Goal: Transaction & Acquisition: Book appointment/travel/reservation

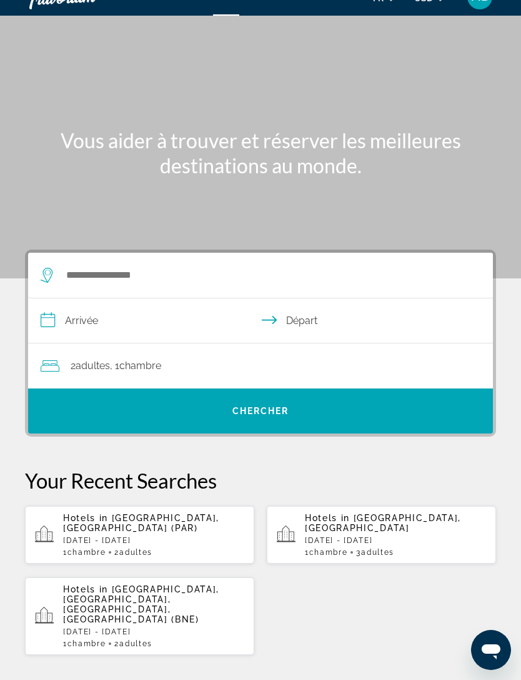
scroll to position [23, 0]
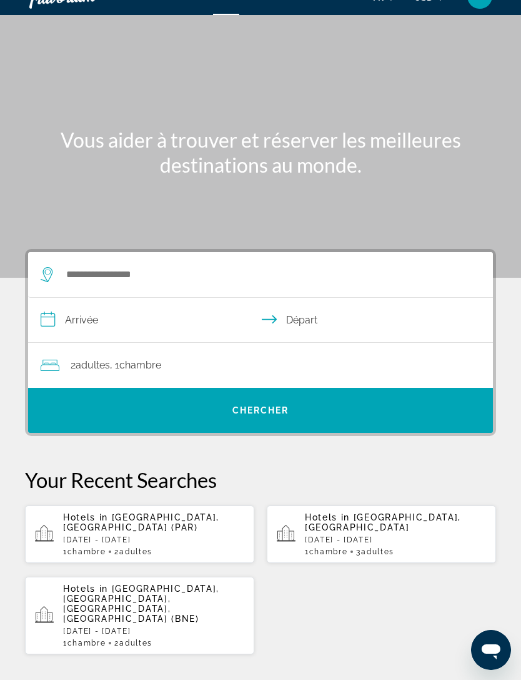
click at [163, 318] on input "**********" at bounding box center [263, 322] width 470 height 48
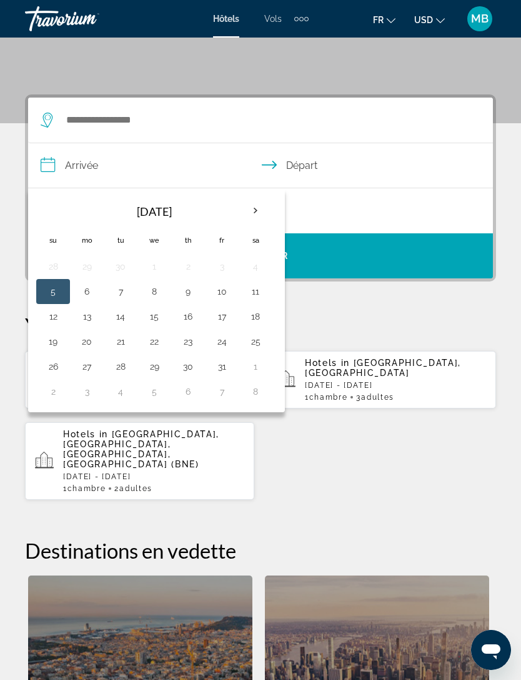
scroll to position [231, 0]
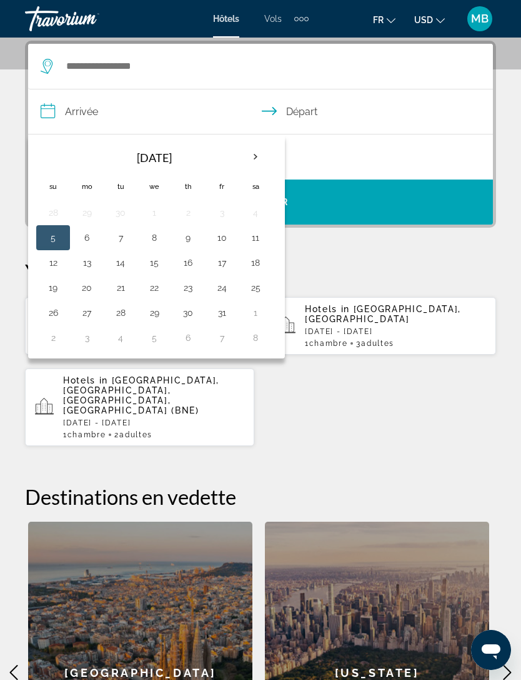
click at [268, 146] on button "Next month" at bounding box center [256, 157] width 34 height 29
click at [500, 173] on div "**********" at bounding box center [260, 432] width 521 height 783
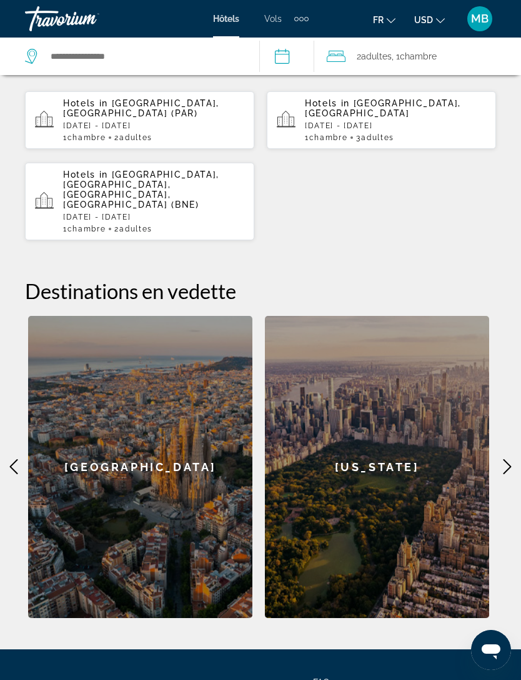
scroll to position [487, 0]
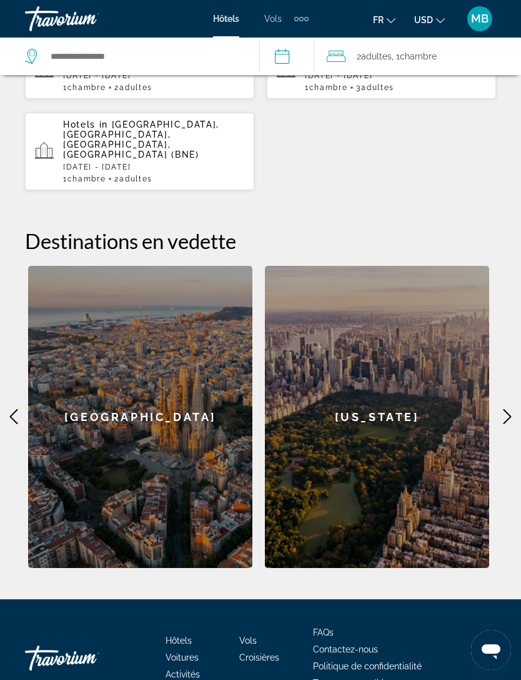
click at [489, 375] on div "[US_STATE]" at bounding box center [377, 417] width 224 height 302
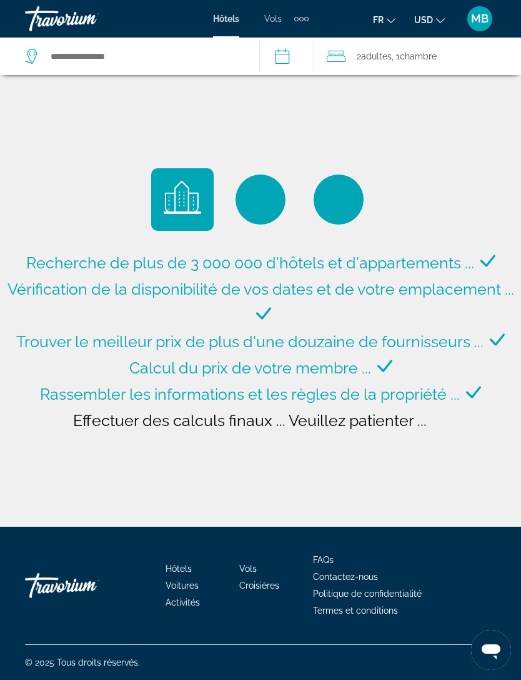
type input "**********"
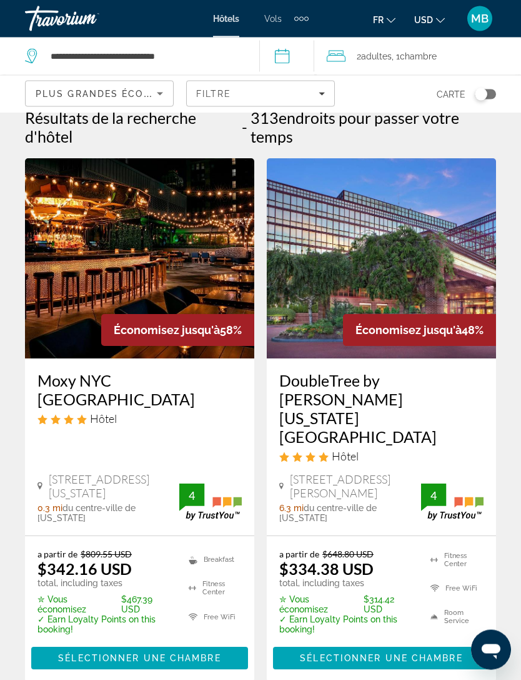
scroll to position [14, 0]
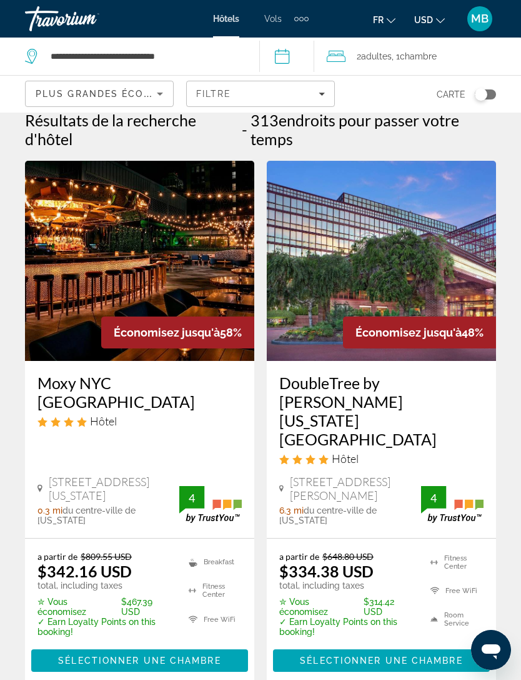
click at [101, 224] on img "Main content" at bounding box center [139, 261] width 229 height 200
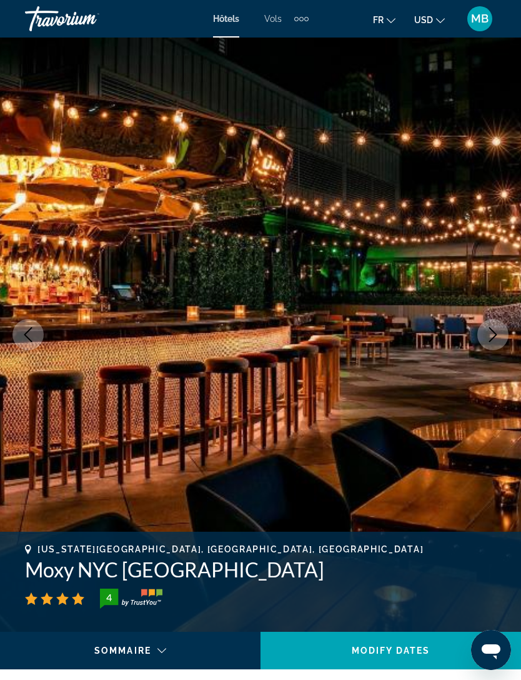
click at [499, 329] on icon "Next image" at bounding box center [493, 334] width 15 height 15
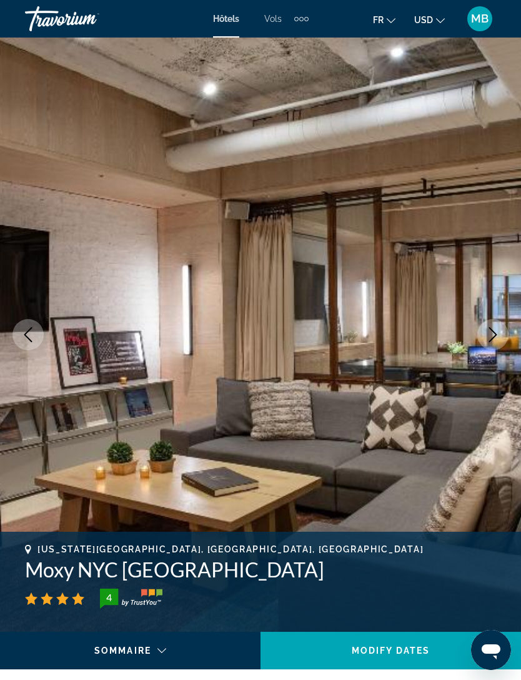
click at [490, 331] on icon "Next image" at bounding box center [493, 334] width 15 height 15
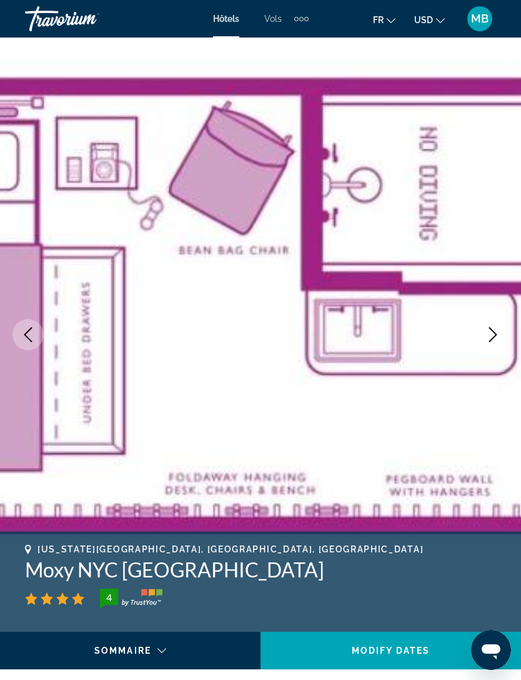
click at [494, 323] on button "Next image" at bounding box center [493, 334] width 31 height 31
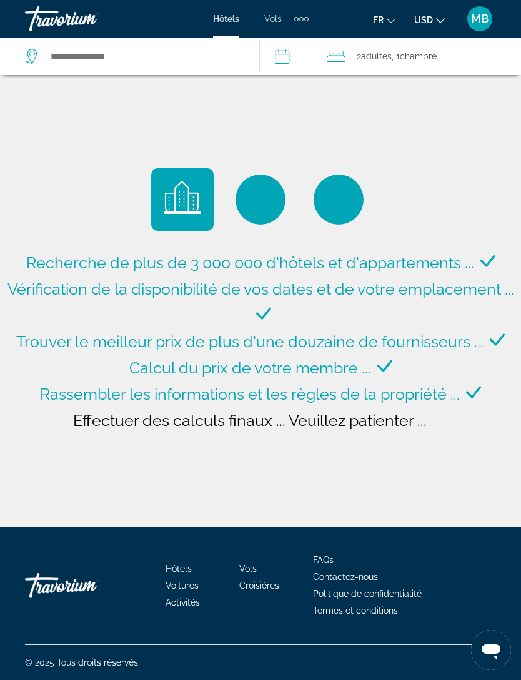
type input "**********"
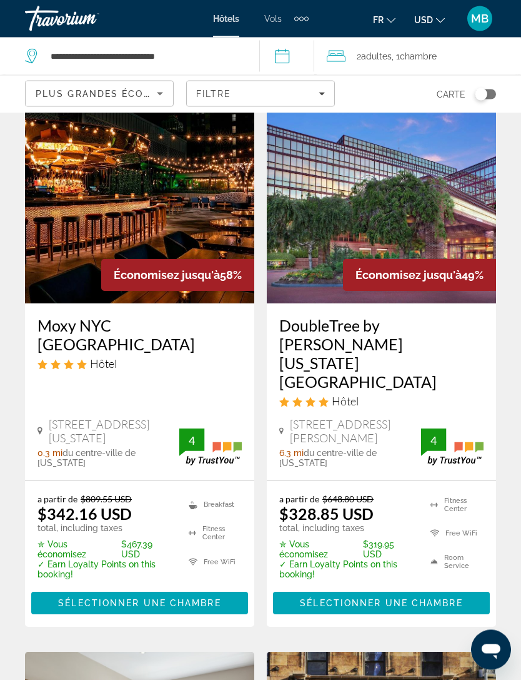
scroll to position [72, 0]
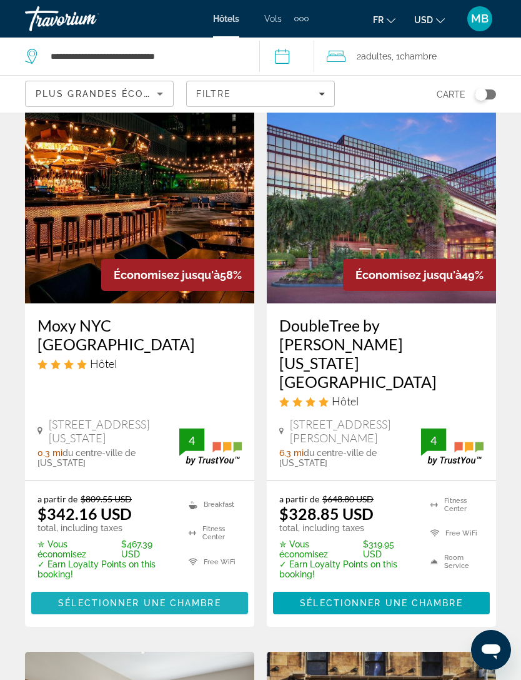
click at [221, 588] on span "Main content" at bounding box center [139, 603] width 217 height 30
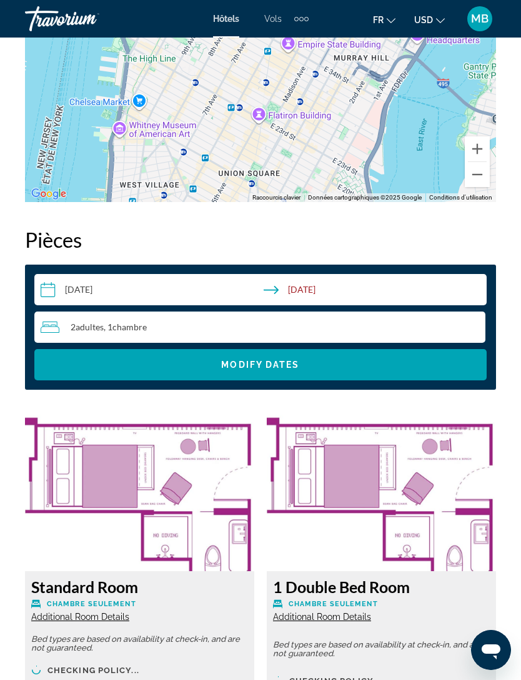
scroll to position [1809, 0]
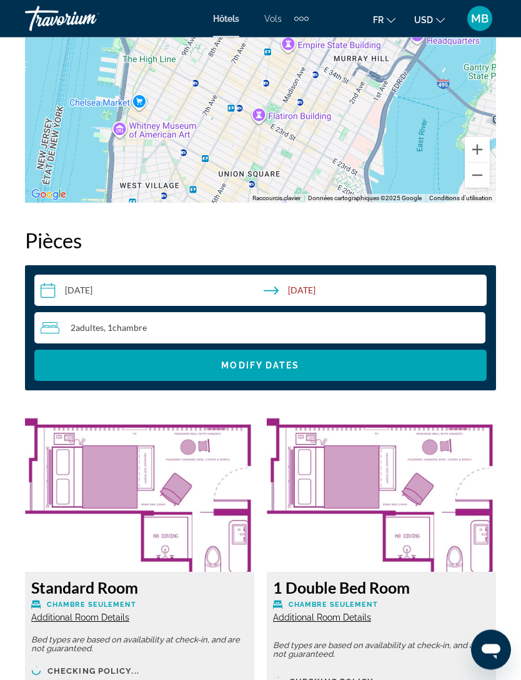
click at [210, 294] on input "**********" at bounding box center [263, 292] width 458 height 35
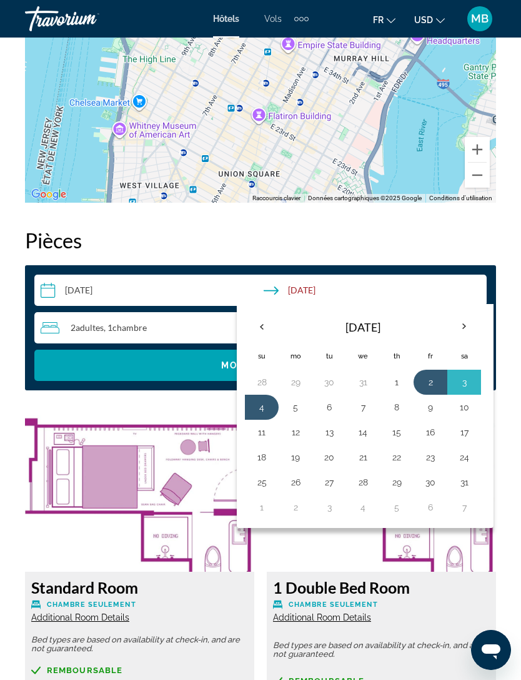
click at [186, 509] on img "Main content" at bounding box center [139, 493] width 229 height 156
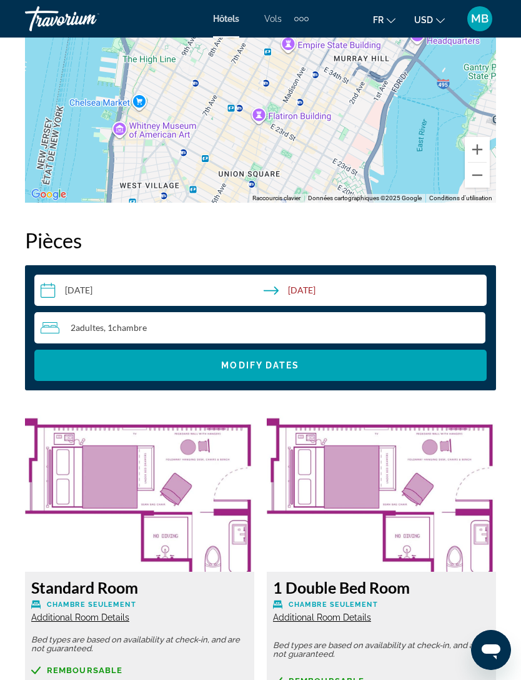
click at [364, 292] on input "**********" at bounding box center [263, 291] width 458 height 35
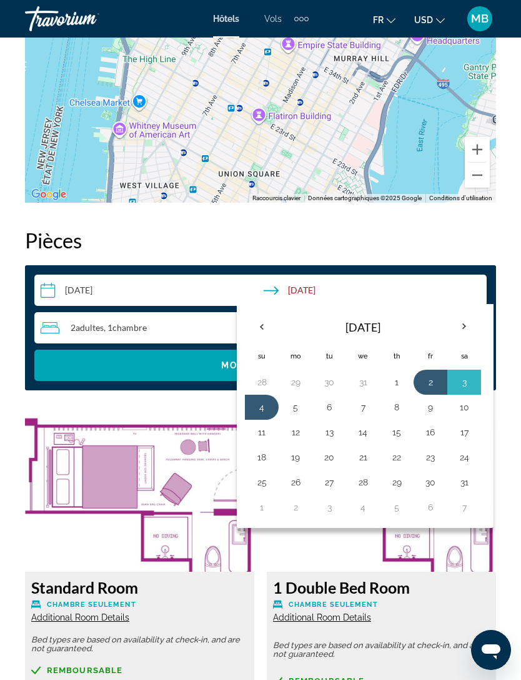
click at [469, 409] on button "10" at bounding box center [464, 407] width 20 height 18
click at [431, 380] on button "2" at bounding box center [431, 382] width 20 height 18
type input "**********"
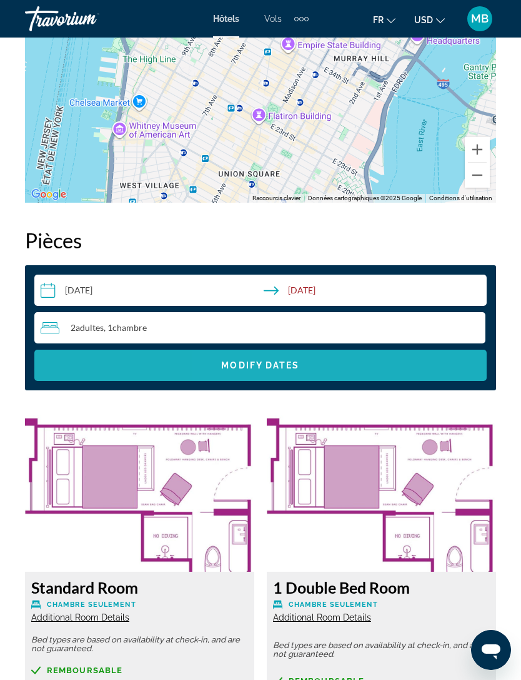
click at [313, 374] on span "Search widget" at bounding box center [260, 365] width 453 height 30
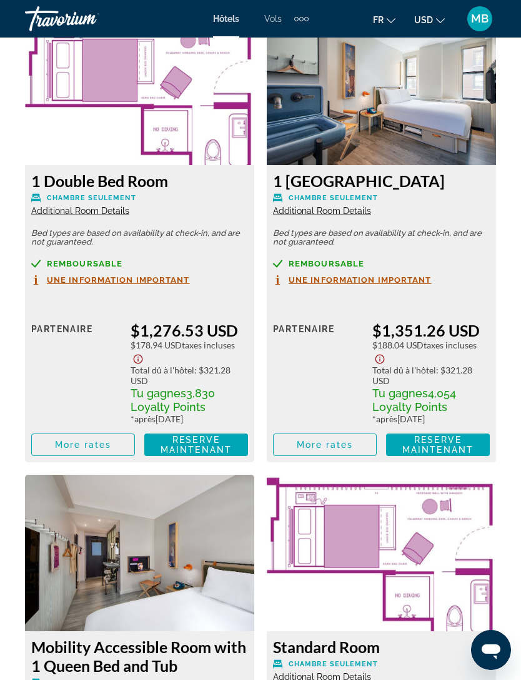
scroll to position [2215, 0]
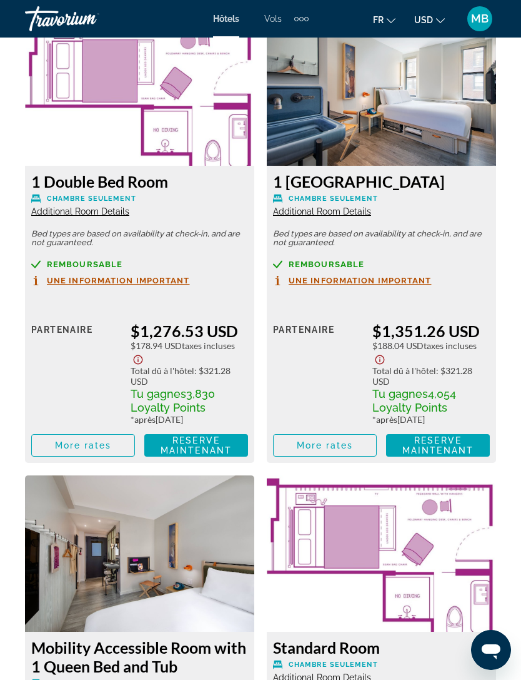
click at [484, 165] on img "Main content" at bounding box center [381, 87] width 229 height 156
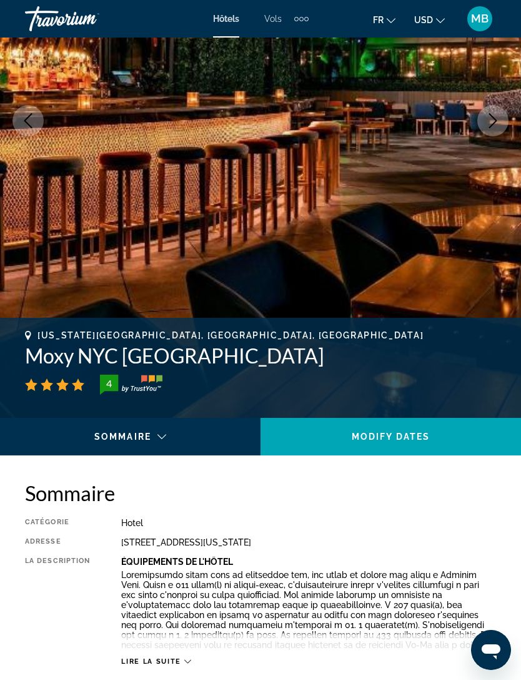
scroll to position [0, 0]
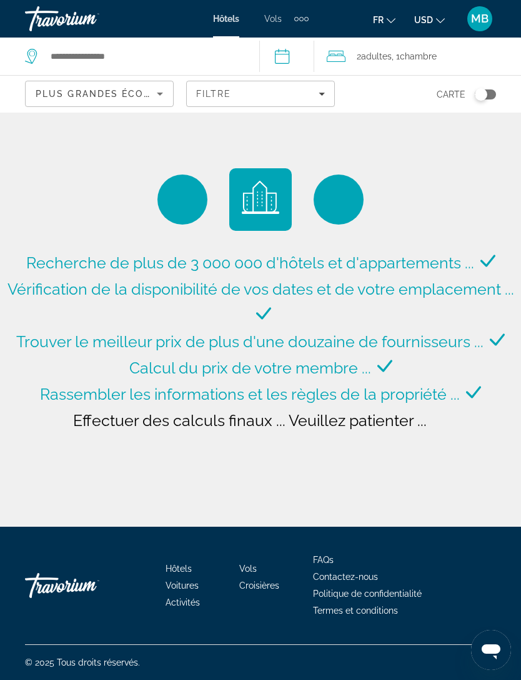
type input "**********"
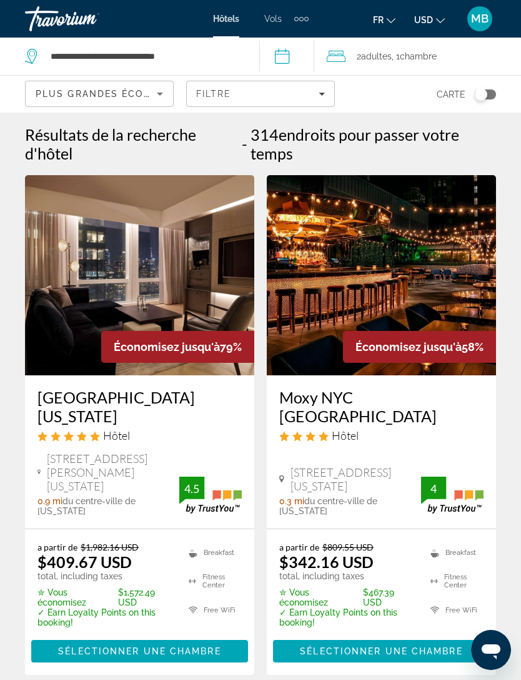
click at [45, 5] on div "Travorium" at bounding box center [87, 19] width 125 height 33
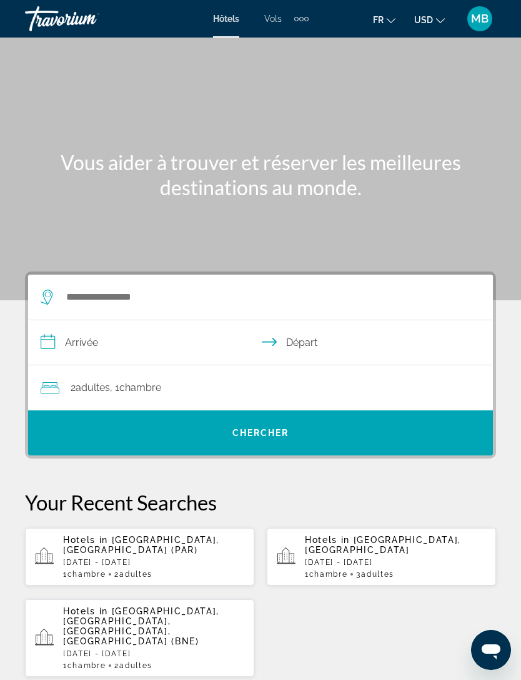
click at [53, 20] on div "Travorium" at bounding box center [87, 19] width 125 height 33
click at [479, 11] on div "MB" at bounding box center [480, 18] width 25 height 25
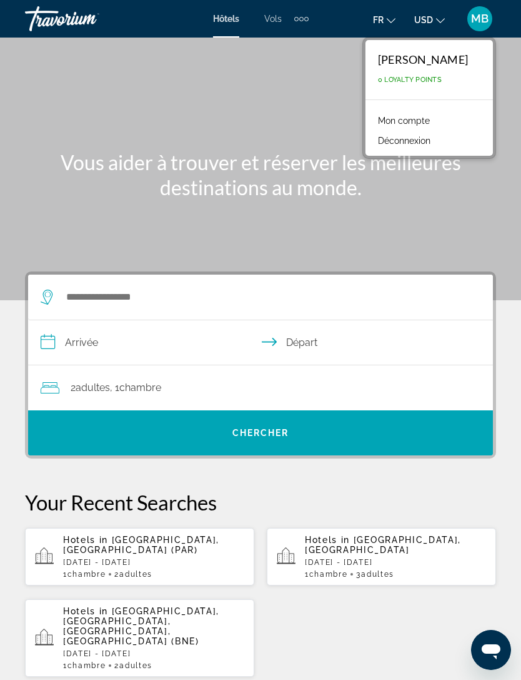
click at [436, 126] on link "Mon compte" at bounding box center [404, 121] width 64 height 16
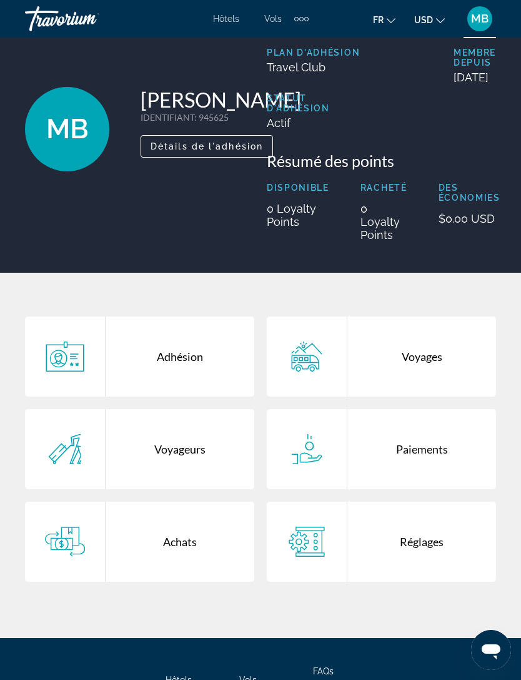
scroll to position [76, 0]
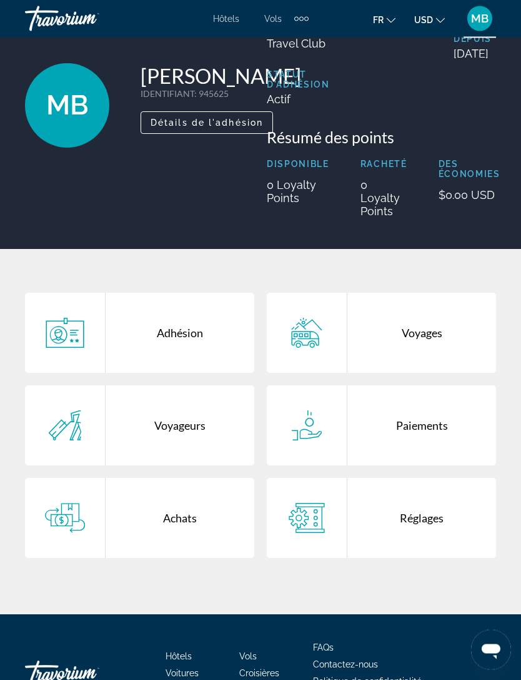
click at [415, 458] on div "Paiements" at bounding box center [422, 426] width 149 height 80
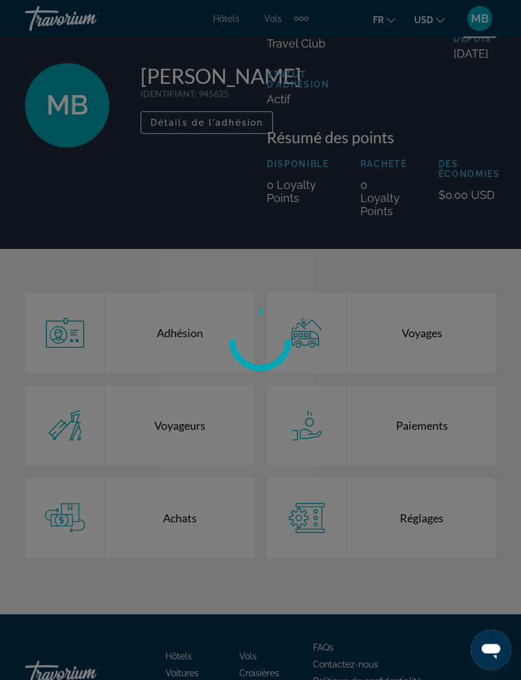
scroll to position [76, 0]
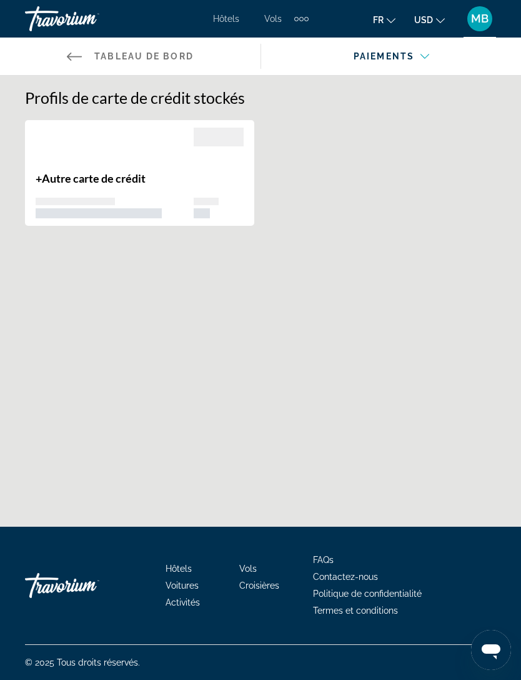
click at [73, 56] on icon "Main content" at bounding box center [74, 57] width 15 height 8
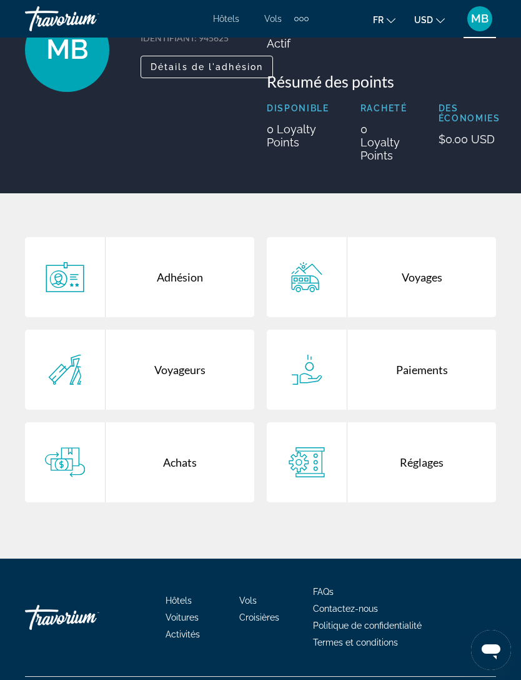
scroll to position [137, 0]
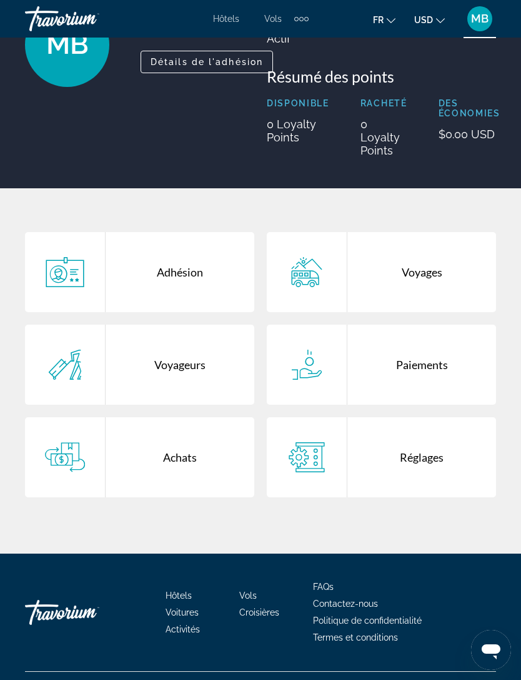
click at [213, 384] on div "Voyageurs" at bounding box center [180, 364] width 149 height 80
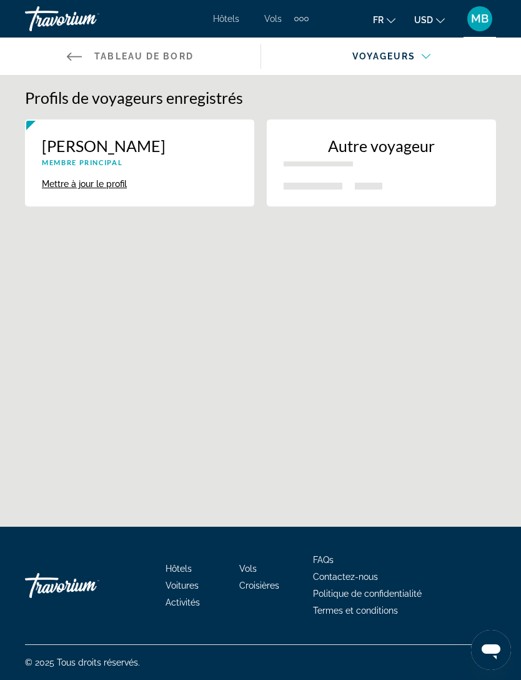
click at [395, 288] on div "Profils de voyageurs enregistrés Mael Breton Membre principal Mettre à jour le …" at bounding box center [260, 320] width 521 height 489
click at [426, 148] on button "Autre voyageur" at bounding box center [381, 162] width 229 height 87
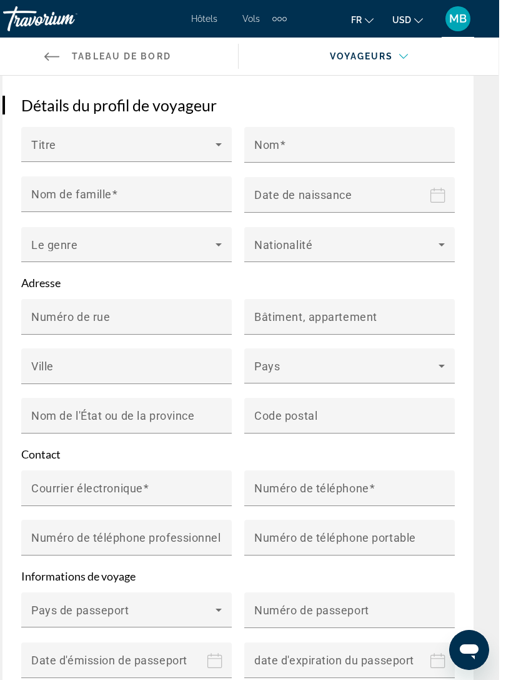
scroll to position [0, 1]
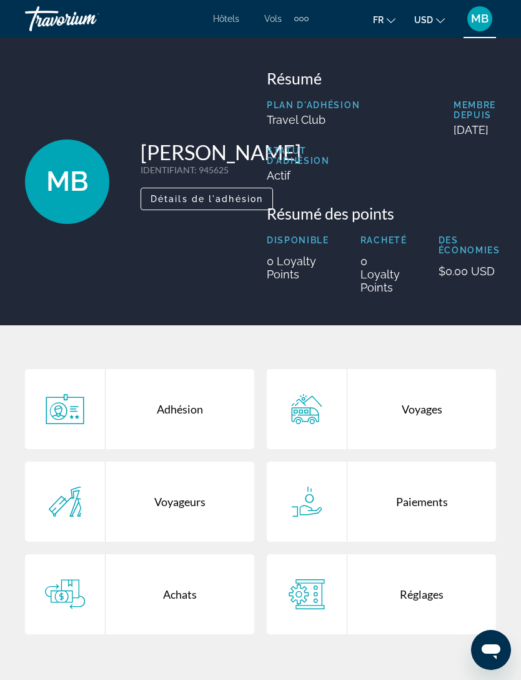
click at [476, 24] on span "MB" at bounding box center [480, 19] width 18 height 13
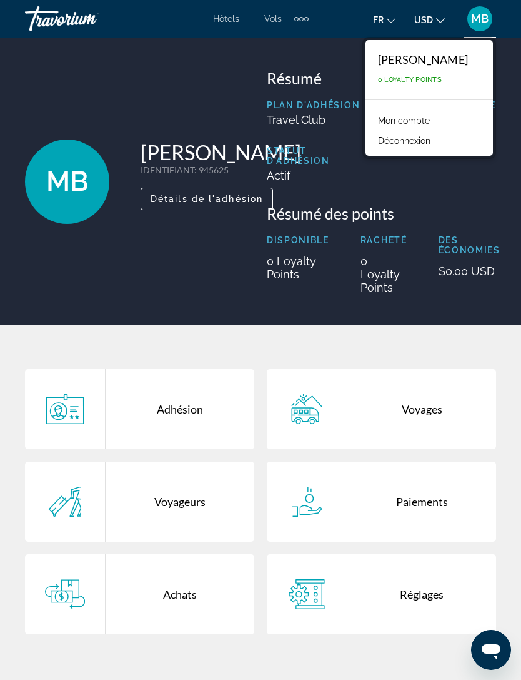
click at [473, 216] on div "Résumé Plan d'adhésion Travel Club Membre depuis September 8, 2025 Statut d'adh…" at bounding box center [382, 181] width 242 height 225
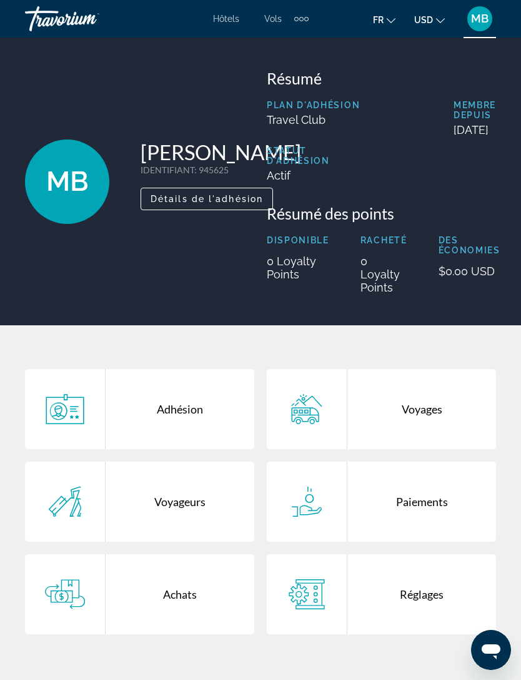
click at [481, 23] on span "MB" at bounding box center [480, 19] width 18 height 13
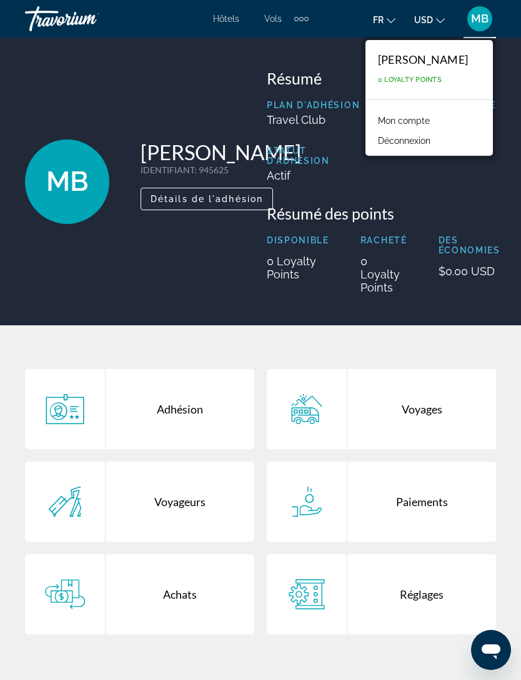
click at [204, 204] on span "Détails de l'adhésion" at bounding box center [207, 199] width 113 height 10
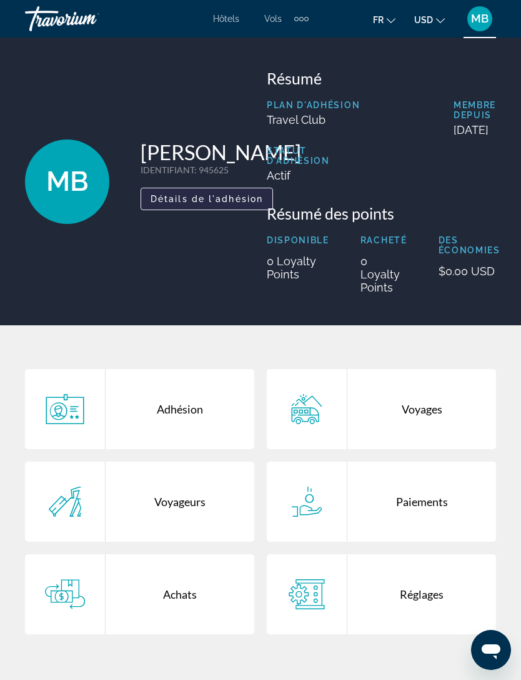
click at [229, 204] on span "Détails de l'adhésion" at bounding box center [207, 199] width 113 height 10
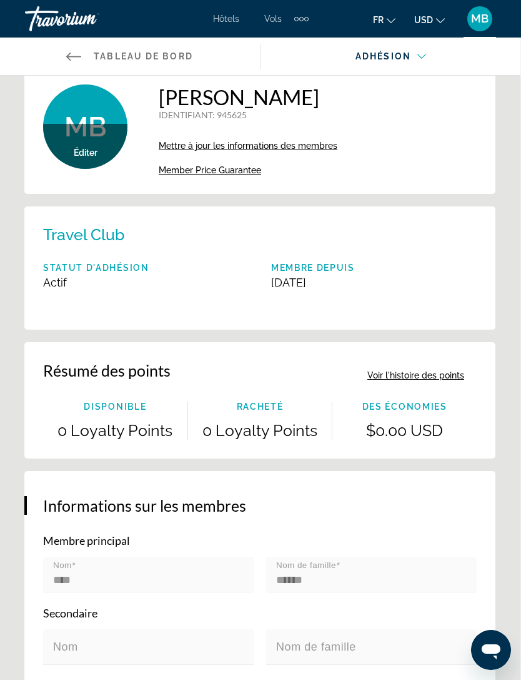
scroll to position [0, 1]
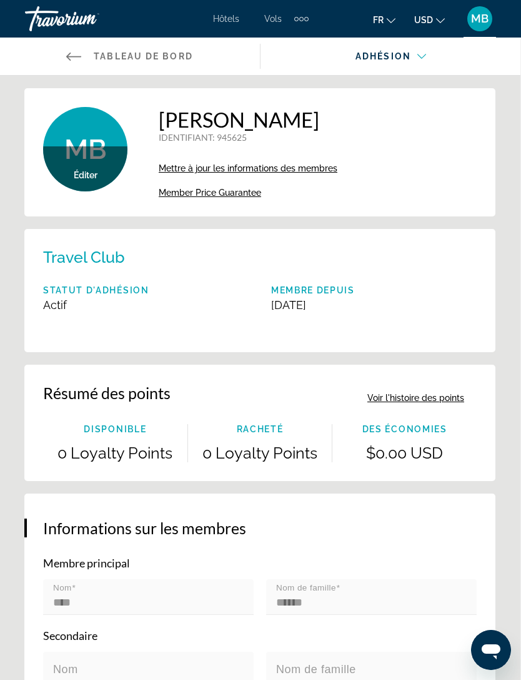
click at [31, 22] on div "Travorium" at bounding box center [87, 19] width 125 height 33
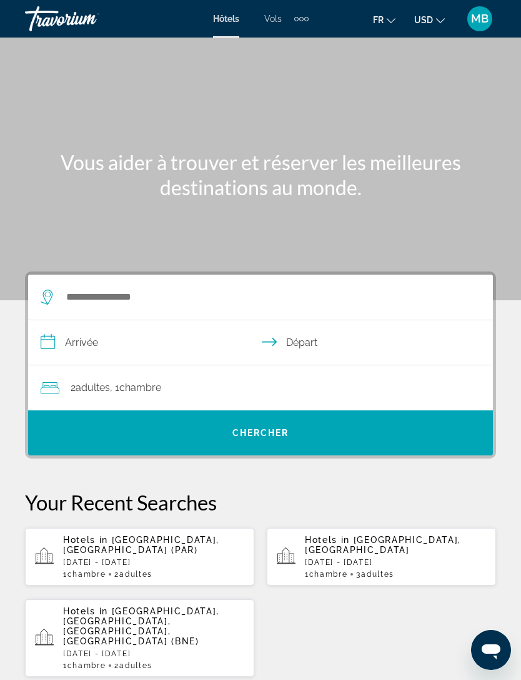
click at [478, 23] on span "MB" at bounding box center [480, 19] width 18 height 13
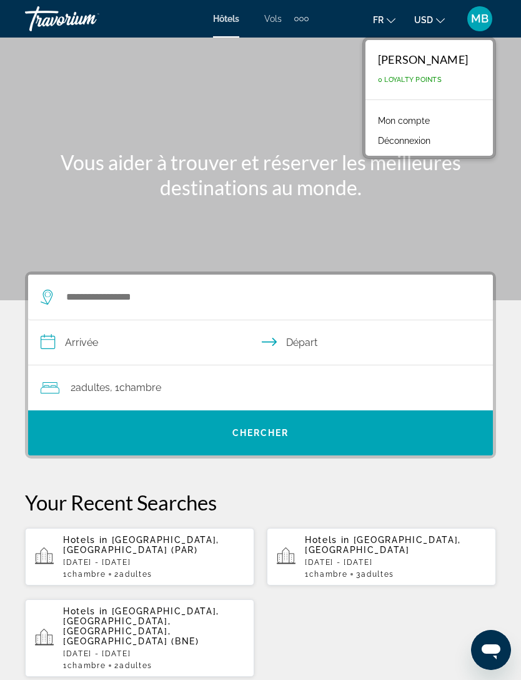
click at [443, 179] on h1 "Vous aider à trouver et réserver les meilleures destinations au monde." at bounding box center [260, 175] width 469 height 50
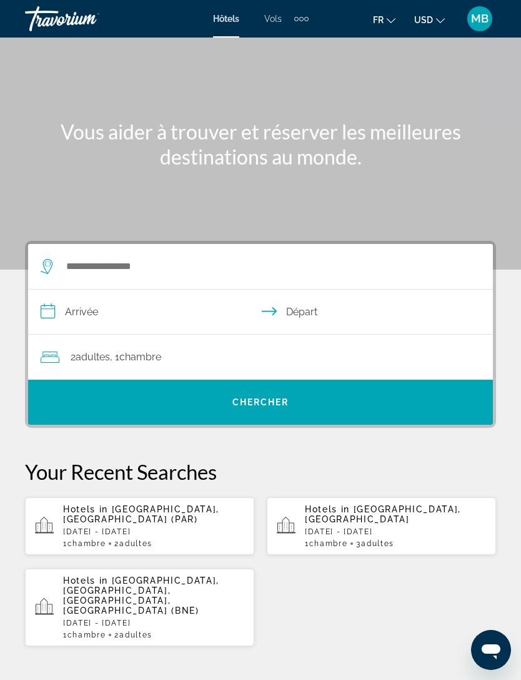
scroll to position [58, 0]
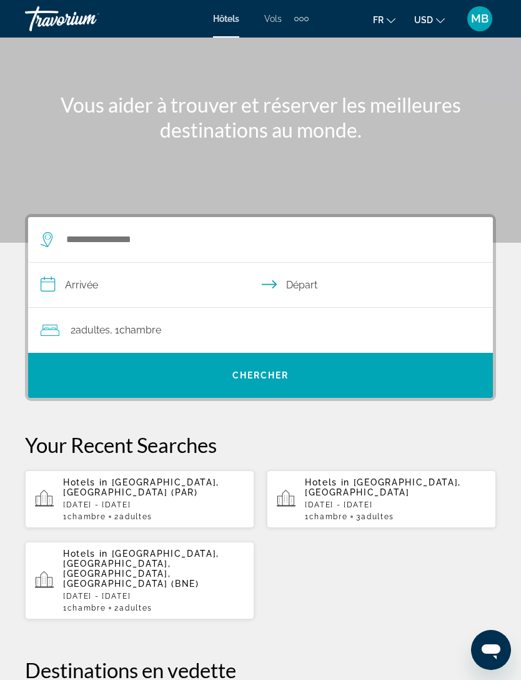
click at [170, 478] on span "[GEOGRAPHIC_DATA], [GEOGRAPHIC_DATA] (PAR)" at bounding box center [141, 487] width 156 height 20
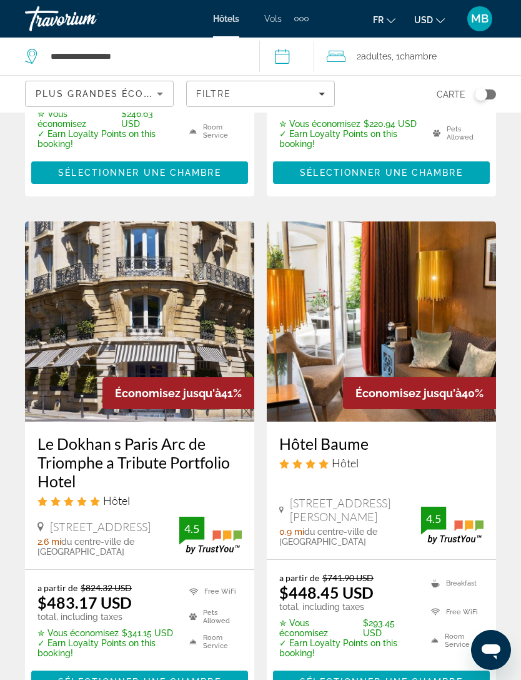
scroll to position [2387, 0]
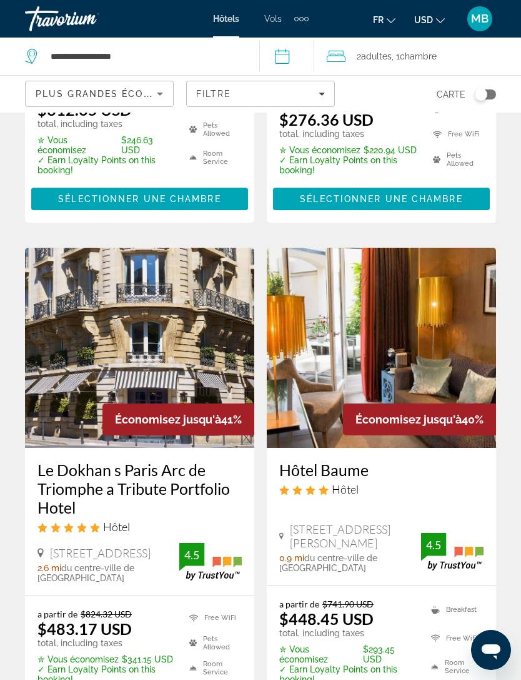
click at [148, 101] on div "Plus grandes économies" at bounding box center [96, 93] width 121 height 15
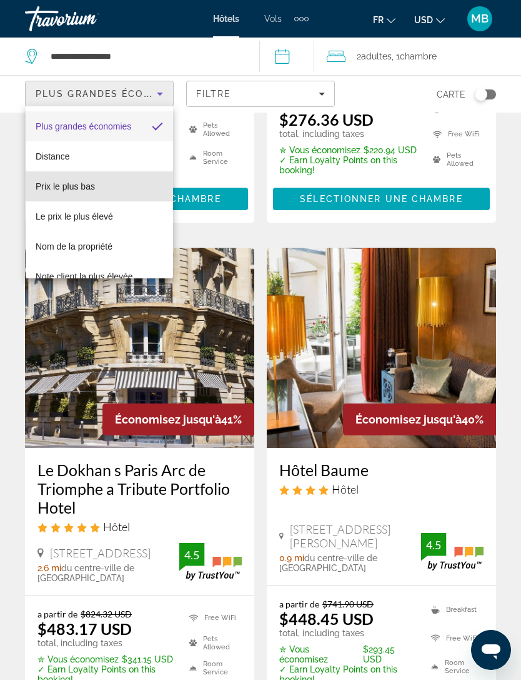
click at [149, 183] on mat-option "Prix le plus bas" at bounding box center [100, 186] width 148 height 30
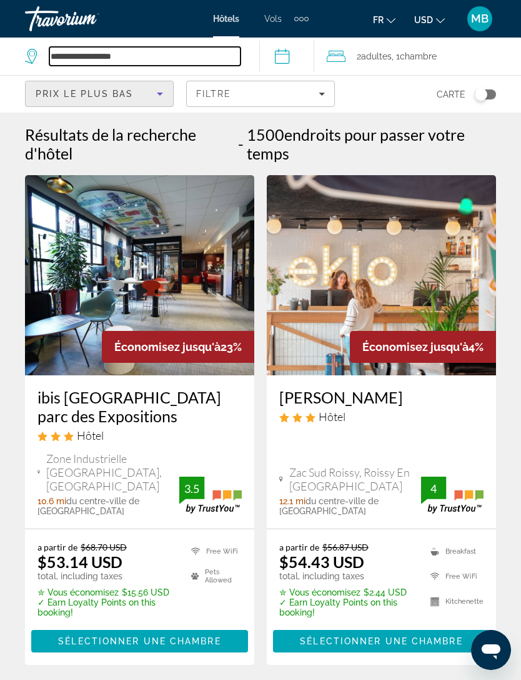
click at [181, 59] on input "**********" at bounding box center [144, 56] width 191 height 19
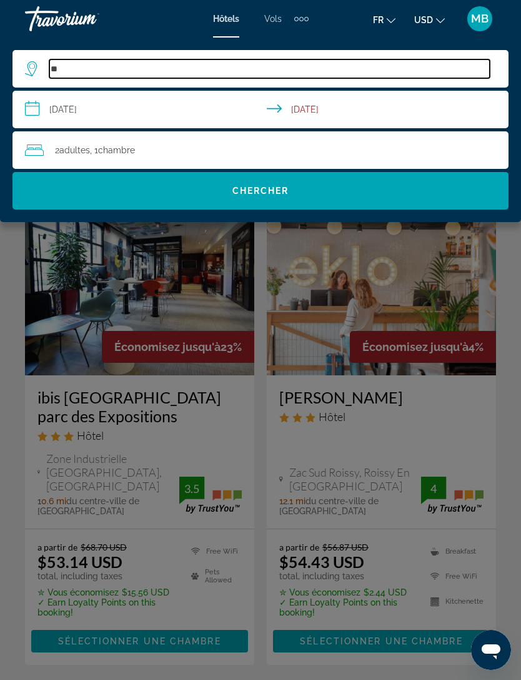
type input "*"
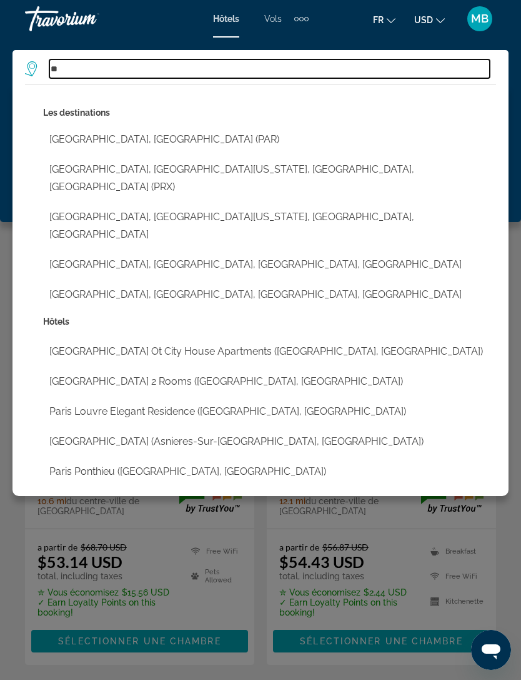
type input "*"
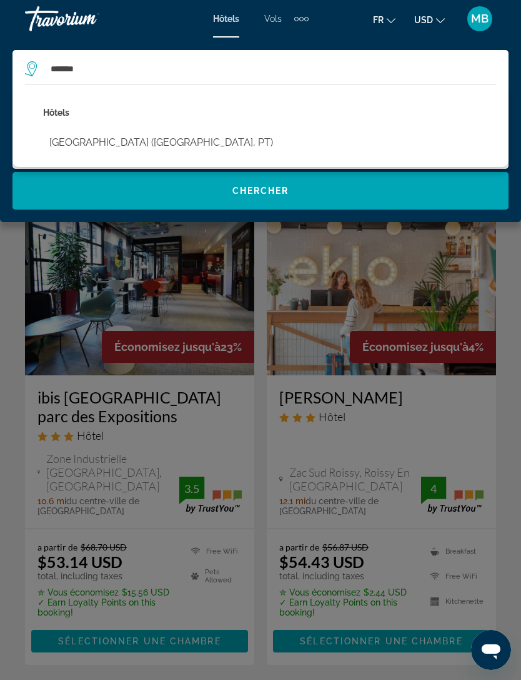
click at [344, 185] on span "Search" at bounding box center [261, 191] width 496 height 30
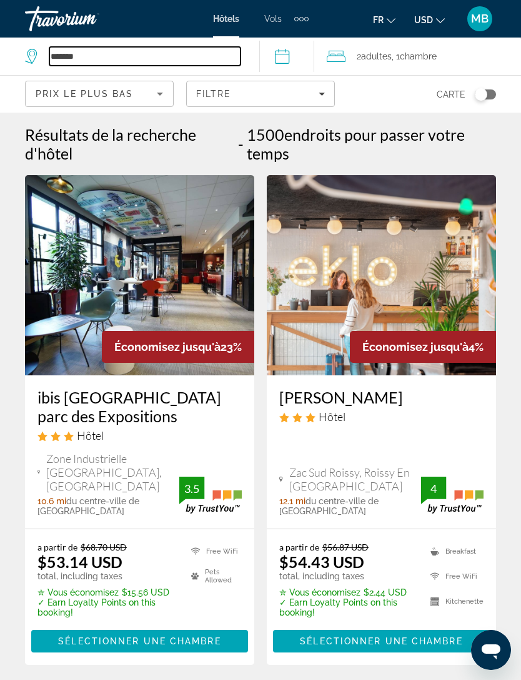
click at [181, 58] on input "*******" at bounding box center [144, 56] width 191 height 19
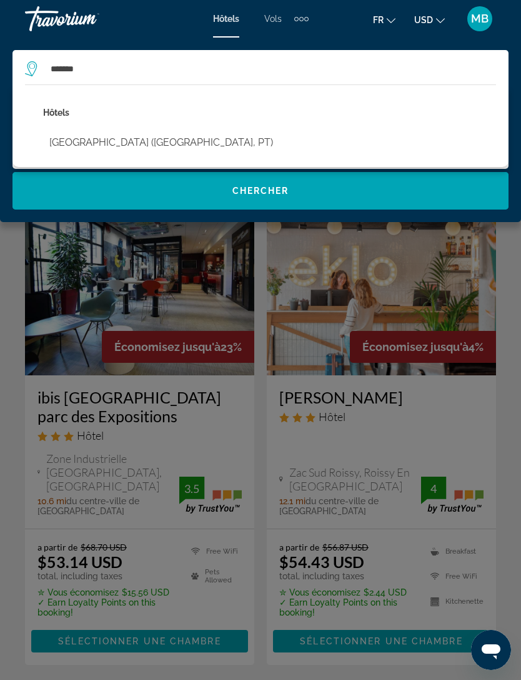
click at [191, 143] on button "[GEOGRAPHIC_DATA] ([GEOGRAPHIC_DATA], PT)" at bounding box center [161, 143] width 236 height 24
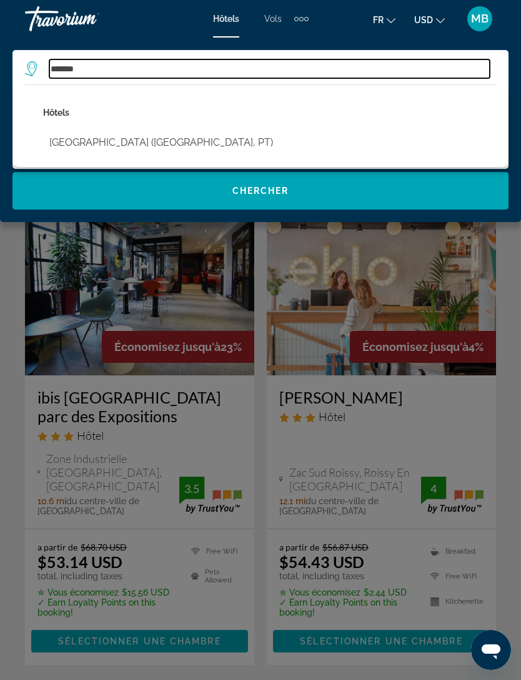
type input "**********"
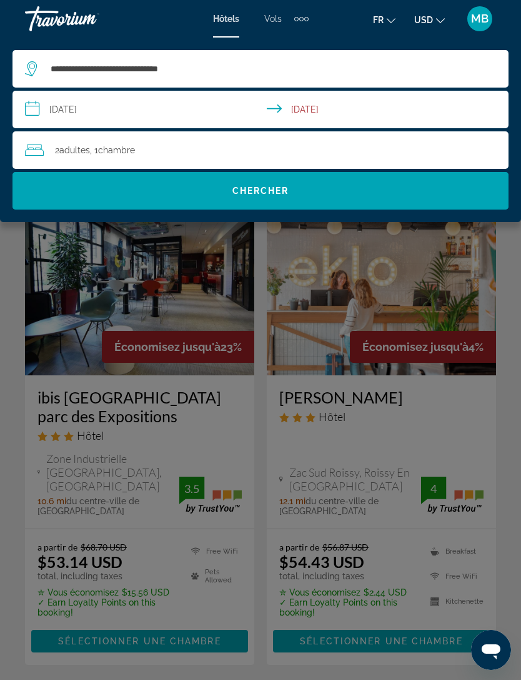
click at [356, 195] on span "Search" at bounding box center [261, 191] width 496 height 30
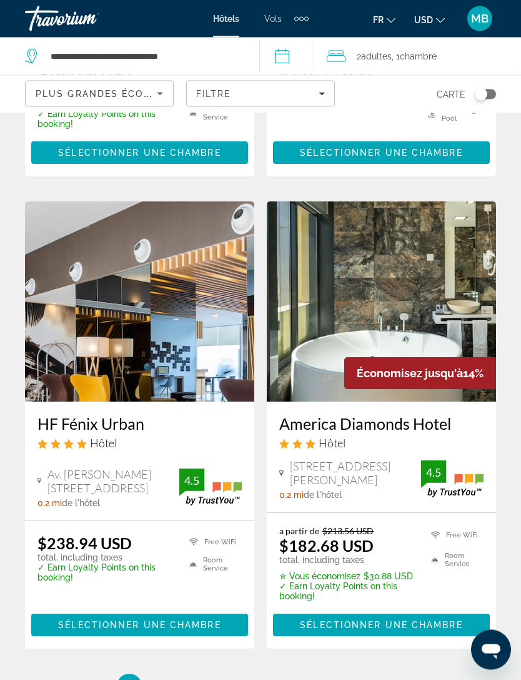
scroll to position [2346, 0]
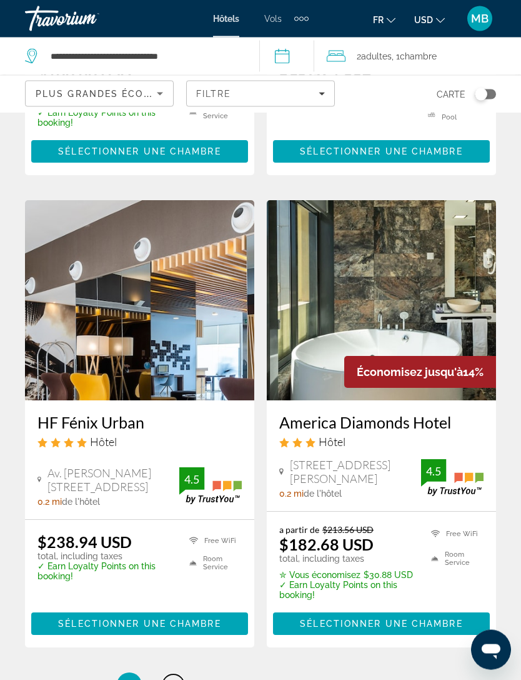
click at [172, 678] on span "2" at bounding box center [173, 685] width 6 height 14
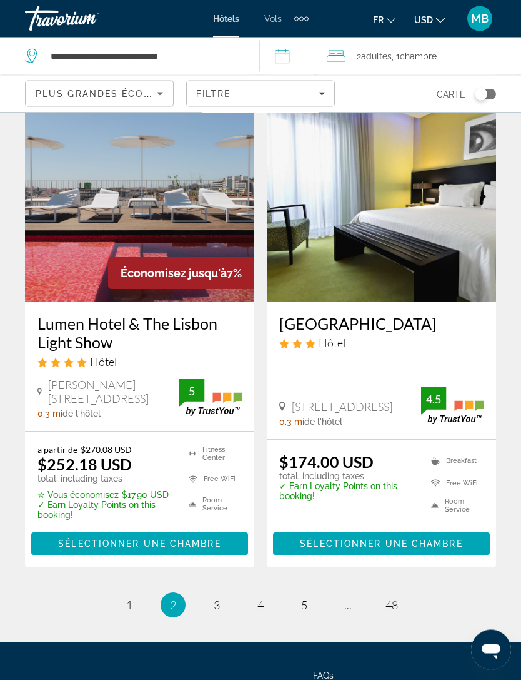
scroll to position [2513, 0]
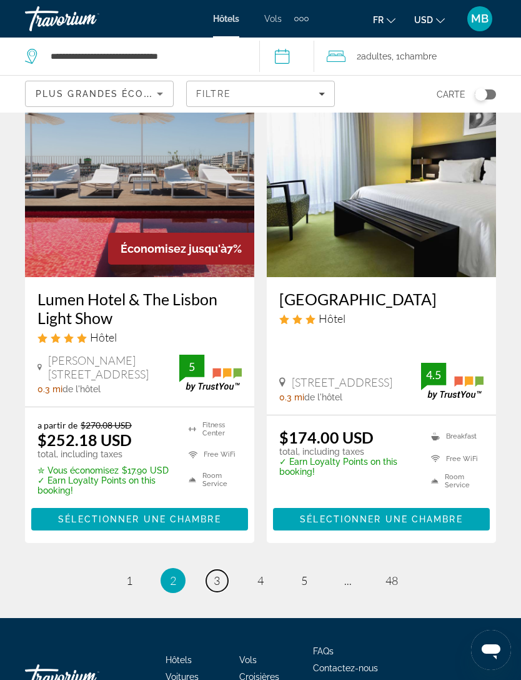
click at [219, 573] on span "3" at bounding box center [217, 580] width 6 height 14
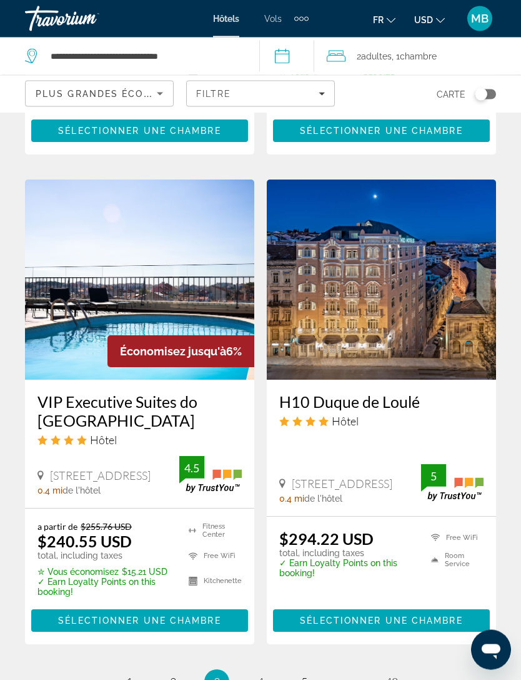
scroll to position [2447, 0]
click at [269, 671] on link "page 4" at bounding box center [261, 682] width 22 height 22
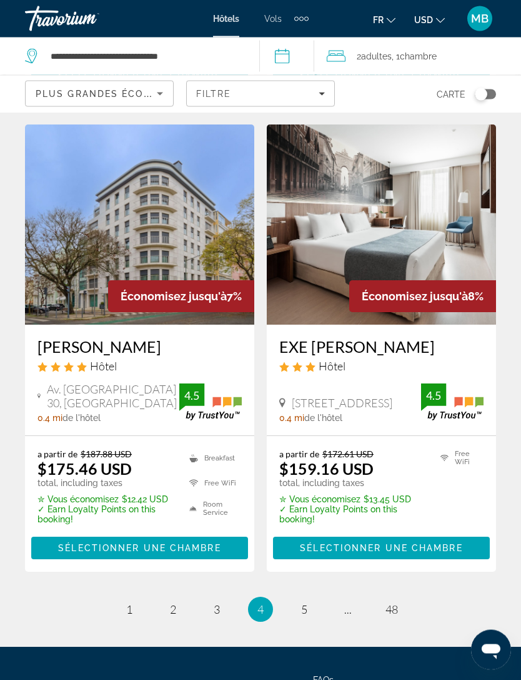
scroll to position [2477, 0]
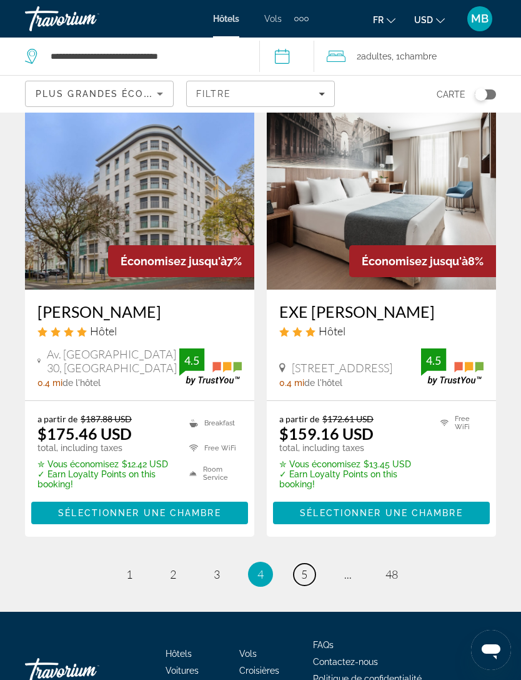
click at [303, 567] on span "5" at bounding box center [304, 574] width 6 height 14
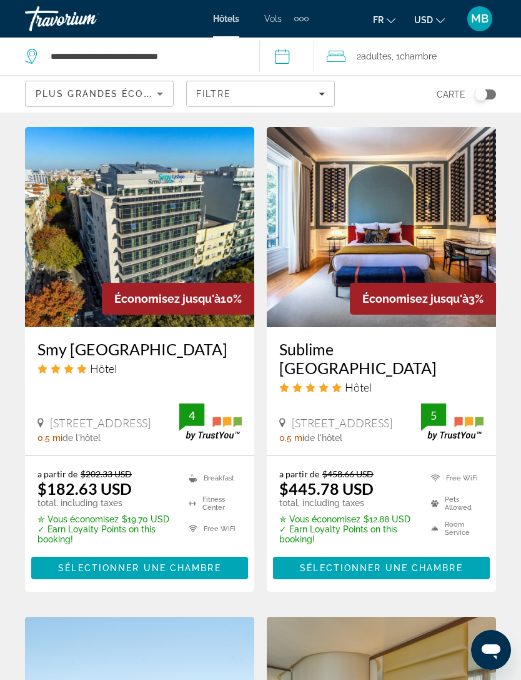
click at [519, 431] on div "Résultats de la recherche d'hôtel - 575 endroits pour passer votre temps Économ…" at bounding box center [260, 139] width 521 height 2959
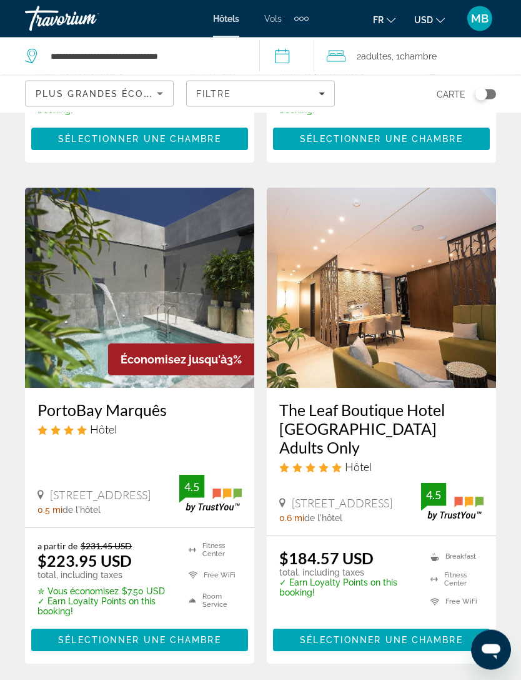
scroll to position [2506, 0]
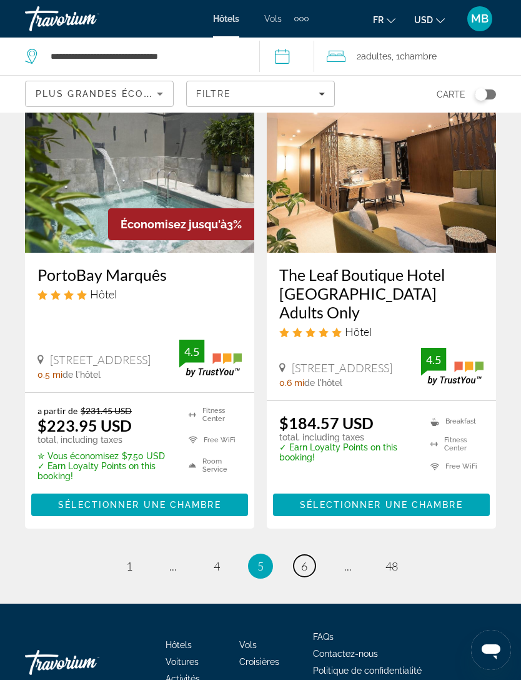
click at [306, 559] on span "6" at bounding box center [304, 566] width 6 height 14
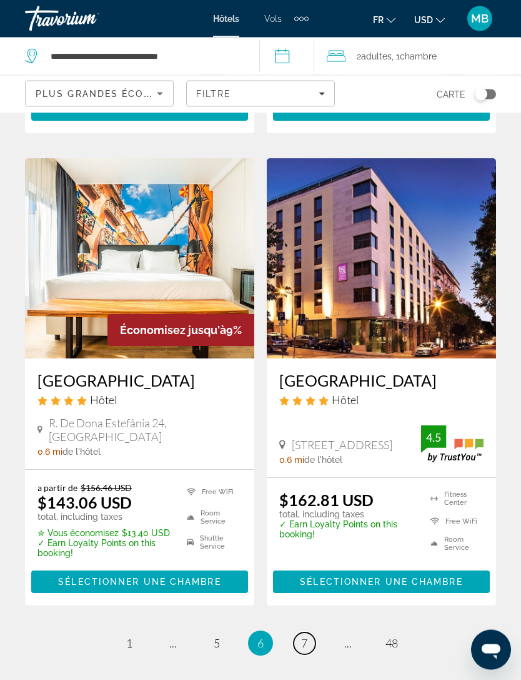
scroll to position [2495, 0]
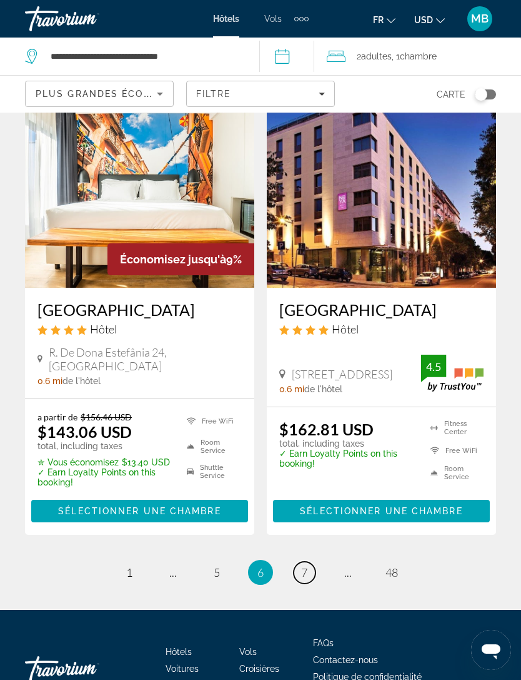
click at [314, 561] on link "page 7" at bounding box center [305, 572] width 22 height 22
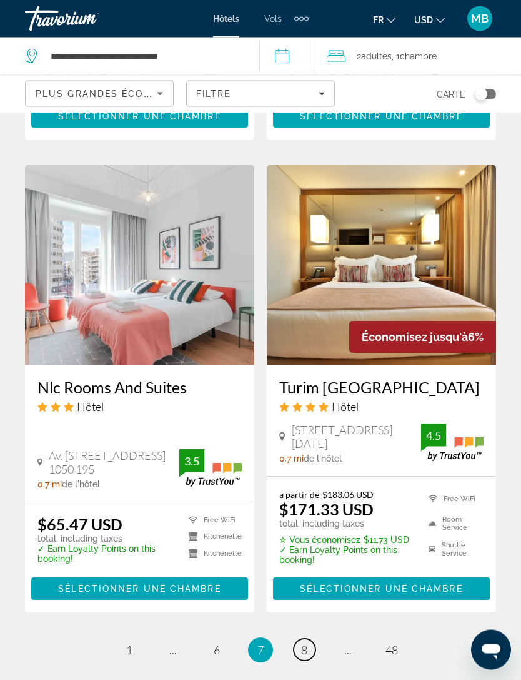
scroll to position [2459, 0]
click at [311, 638] on link "page 8" at bounding box center [305, 649] width 22 height 22
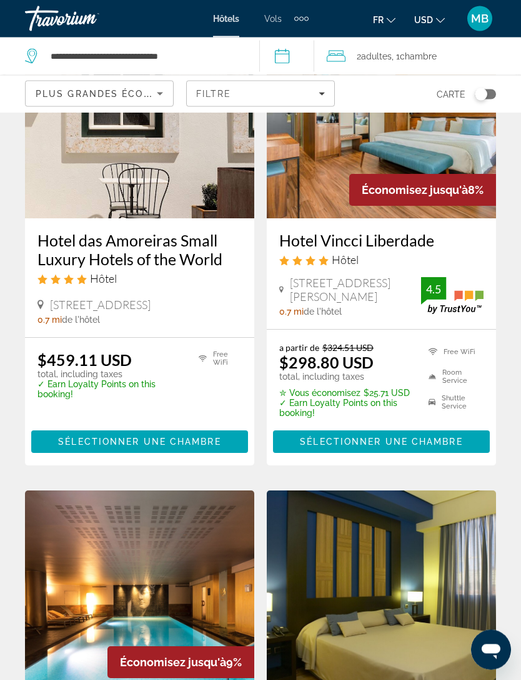
scroll to position [226, 0]
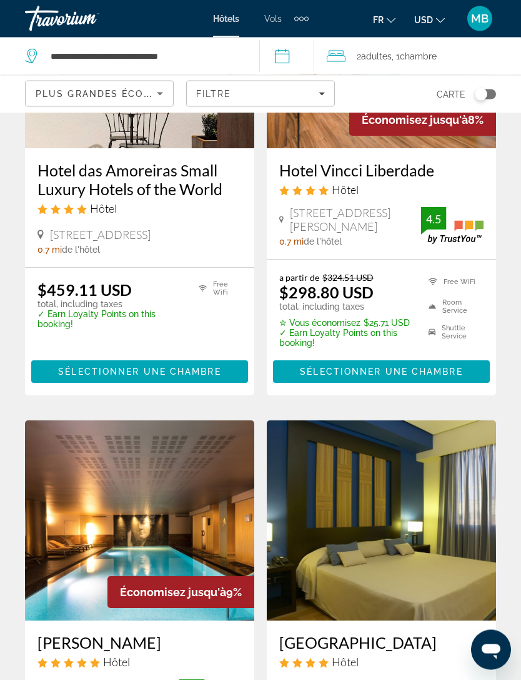
click at [138, 93] on span "Plus grandes économies" at bounding box center [110, 94] width 149 height 10
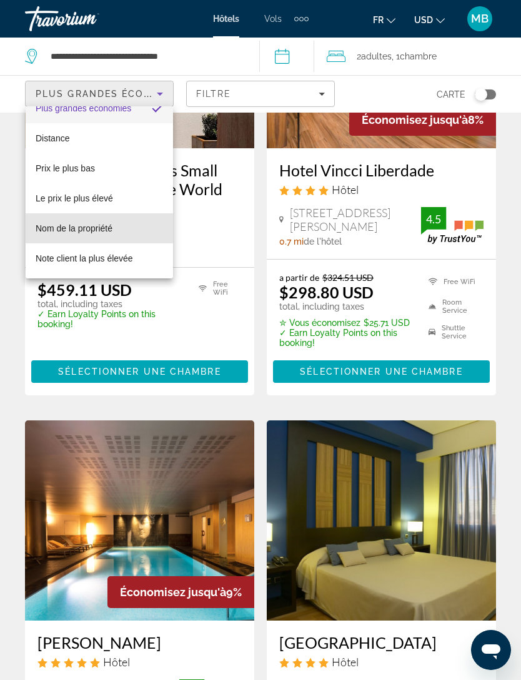
scroll to position [16, 0]
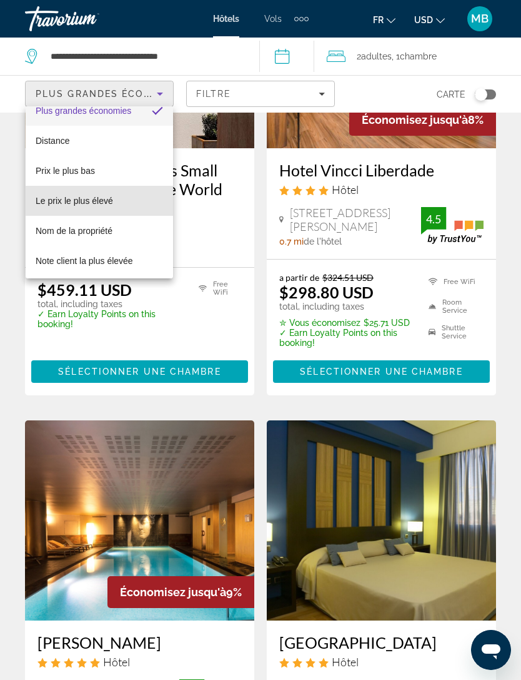
click at [121, 205] on mat-option "Le prix le plus élevé" at bounding box center [100, 201] width 148 height 30
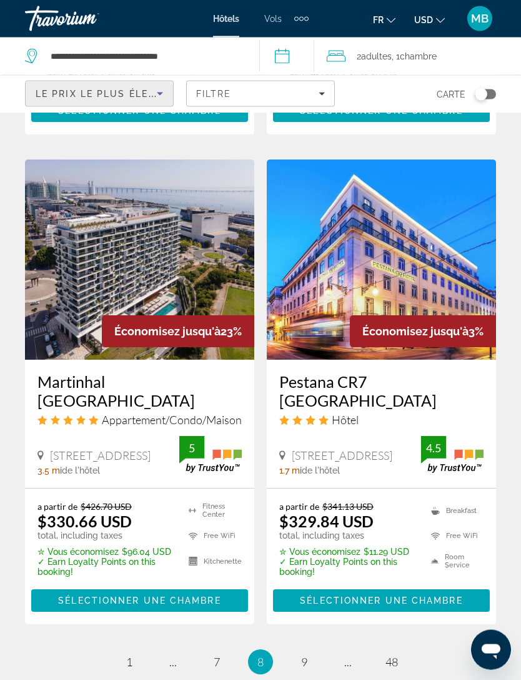
scroll to position [2555, 0]
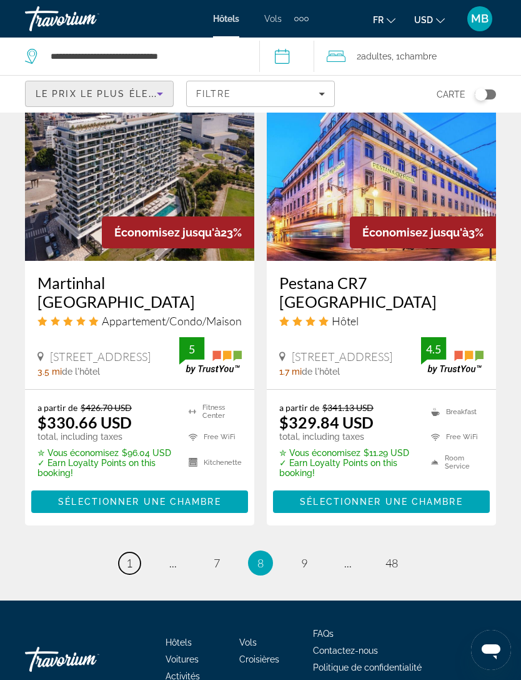
click at [119, 552] on link "page 1" at bounding box center [130, 563] width 22 height 22
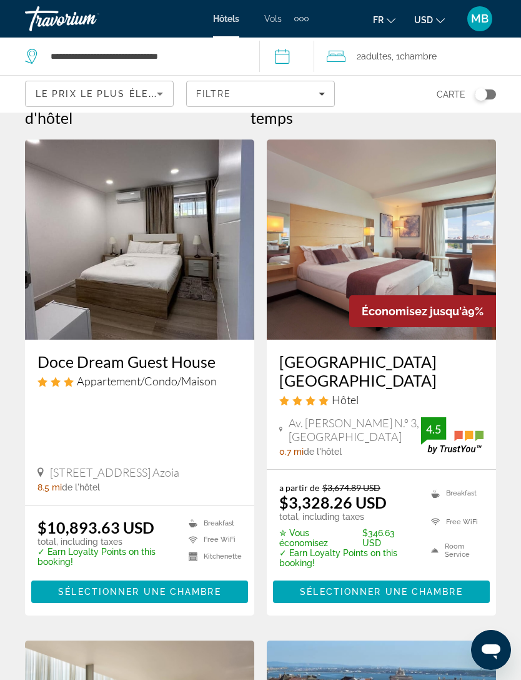
scroll to position [36, 0]
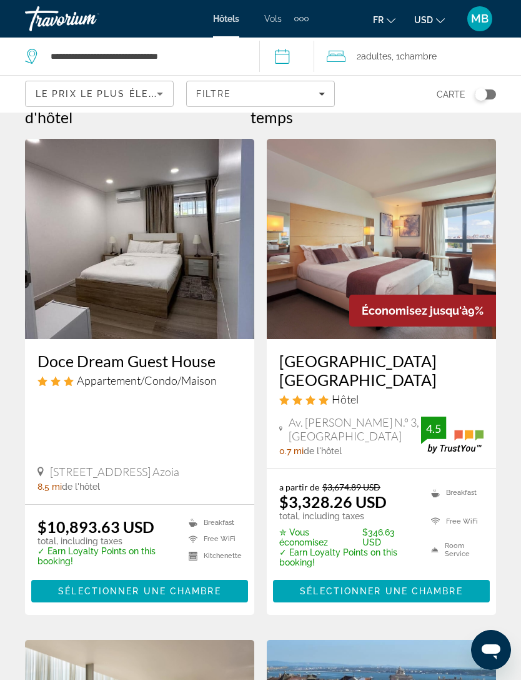
click at [191, 353] on h3 "Doce Dream Guest House" at bounding box center [140, 360] width 204 height 19
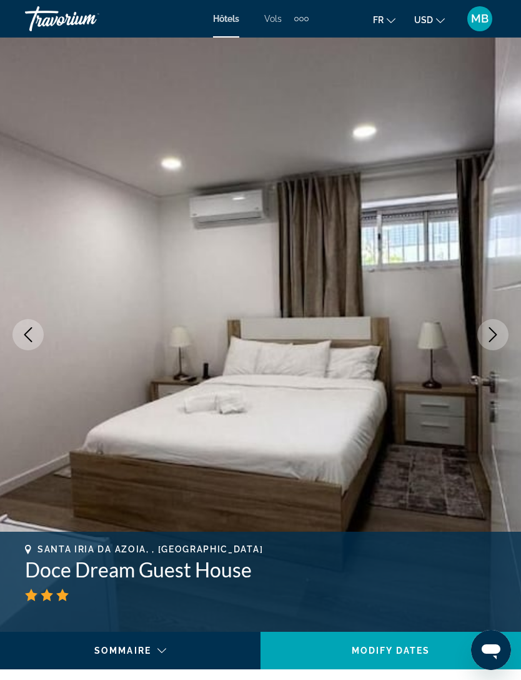
click at [499, 340] on icon "Next image" at bounding box center [493, 334] width 15 height 15
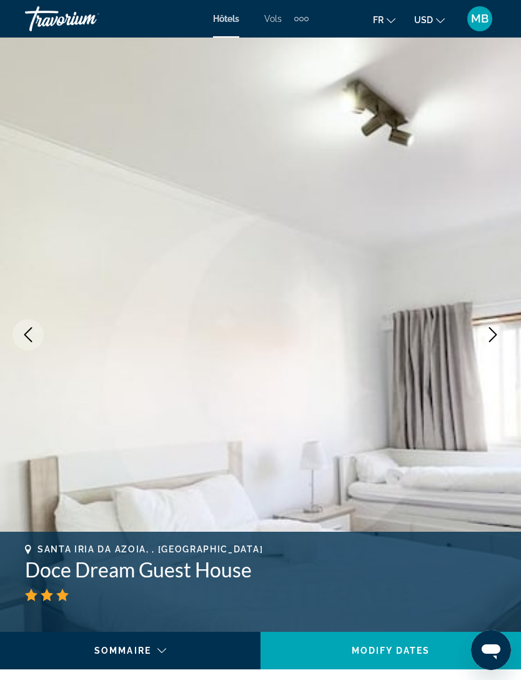
click at [497, 339] on icon "Next image" at bounding box center [493, 334] width 15 height 15
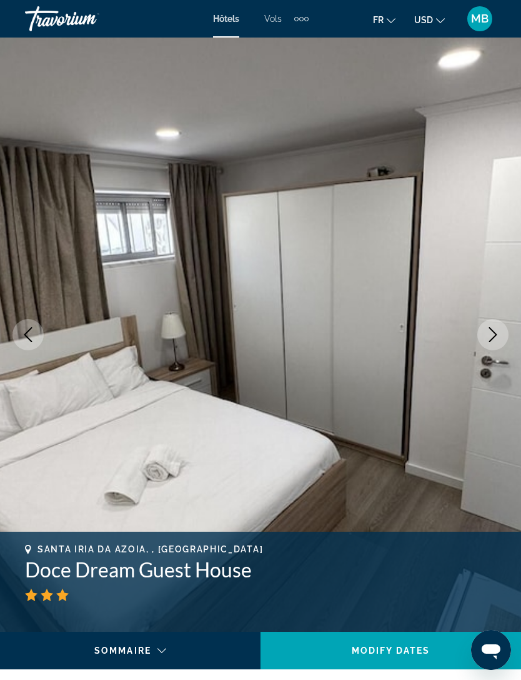
click at [486, 346] on button "Next image" at bounding box center [493, 334] width 31 height 31
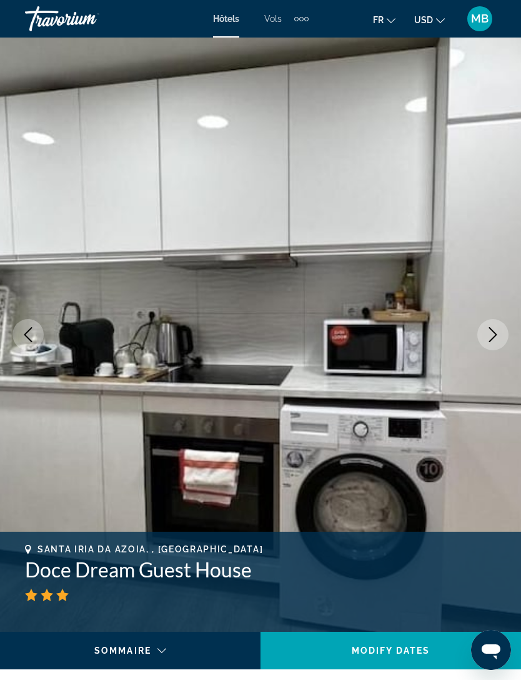
click at [488, 339] on icon "Next image" at bounding box center [493, 334] width 15 height 15
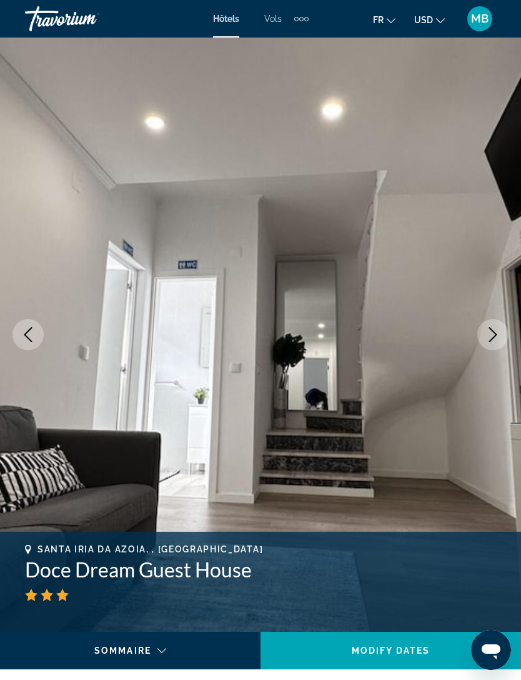
click at [489, 338] on icon "Next image" at bounding box center [493, 334] width 15 height 15
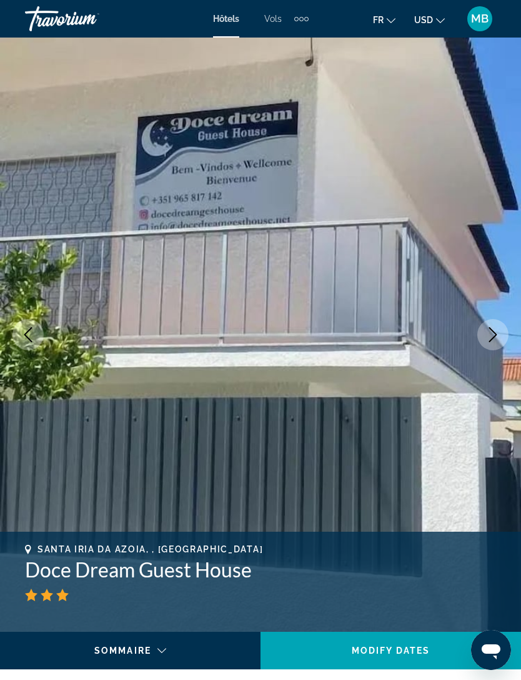
click at [486, 333] on icon "Next image" at bounding box center [493, 334] width 15 height 15
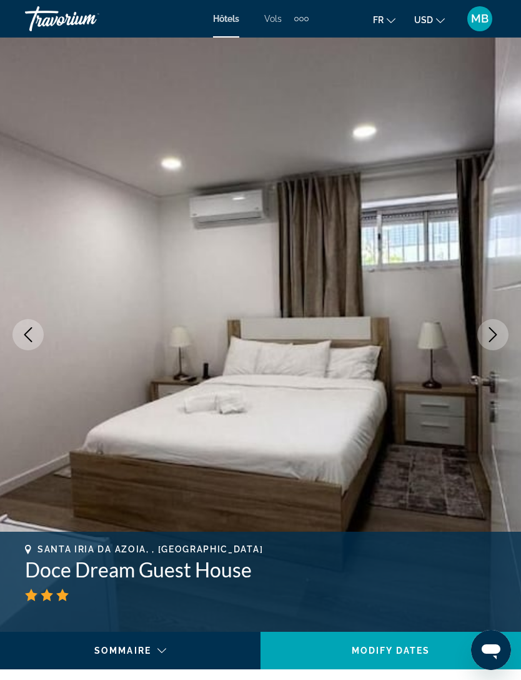
click at [485, 333] on button "Next image" at bounding box center [493, 334] width 31 height 31
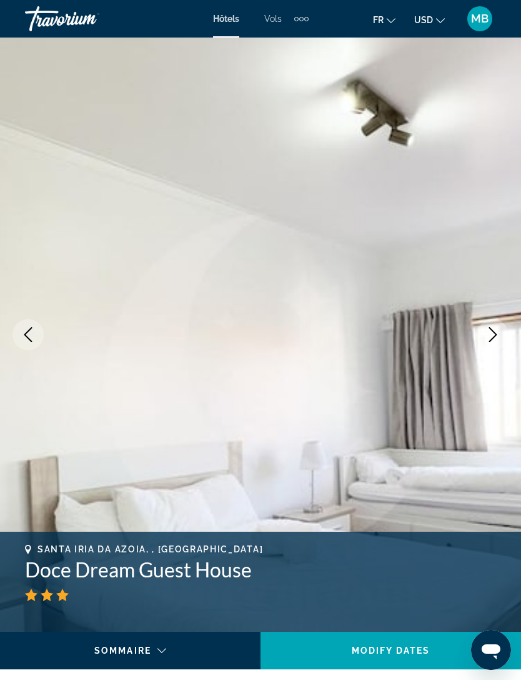
click at [486, 334] on icon "Next image" at bounding box center [493, 334] width 15 height 15
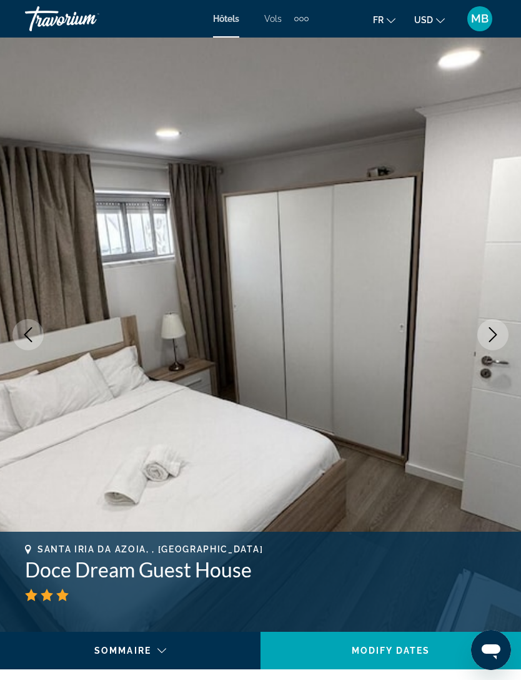
click at [484, 334] on button "Next image" at bounding box center [493, 334] width 31 height 31
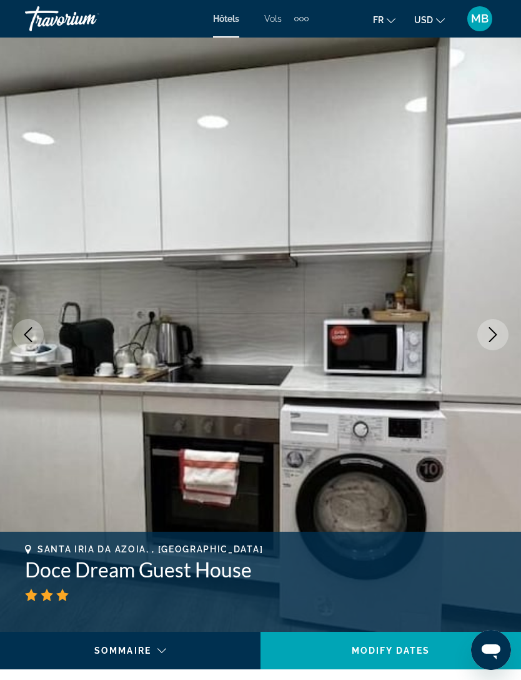
click at [483, 333] on button "Next image" at bounding box center [493, 334] width 31 height 31
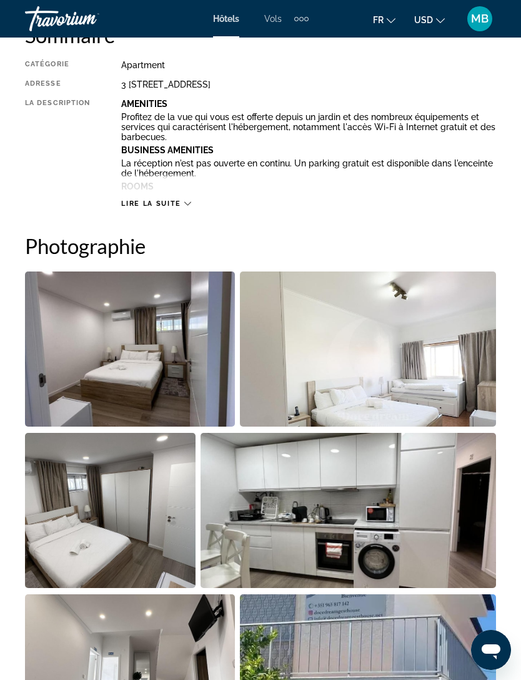
scroll to position [623, 0]
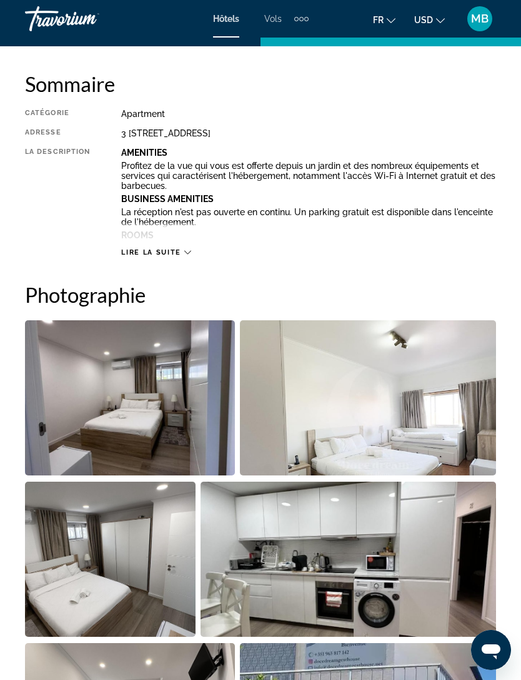
click at [168, 253] on span "Lire la suite" at bounding box center [150, 252] width 59 height 8
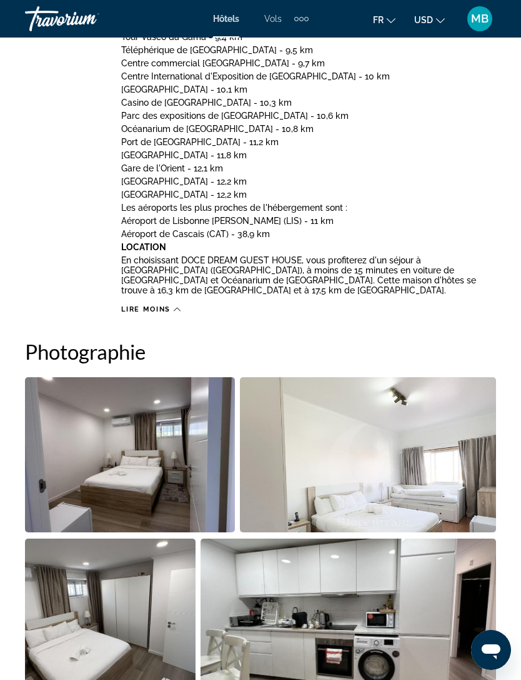
scroll to position [949, 0]
click at [60, 16] on div "Travorium" at bounding box center [87, 19] width 125 height 33
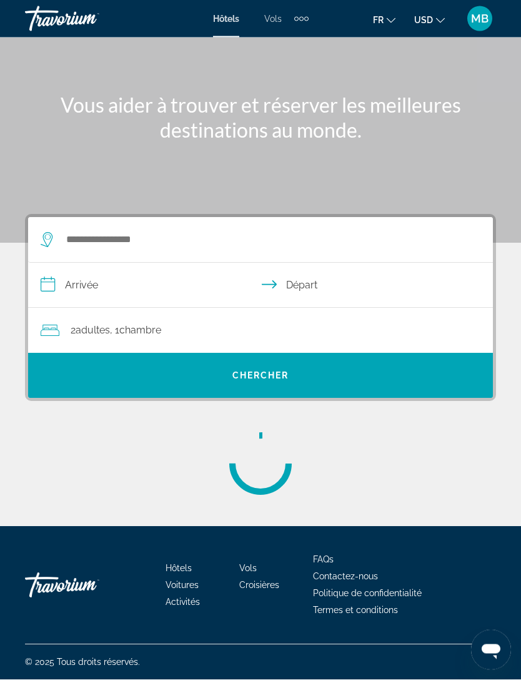
scroll to position [57, 0]
